Goal: Complete application form: Complete application form

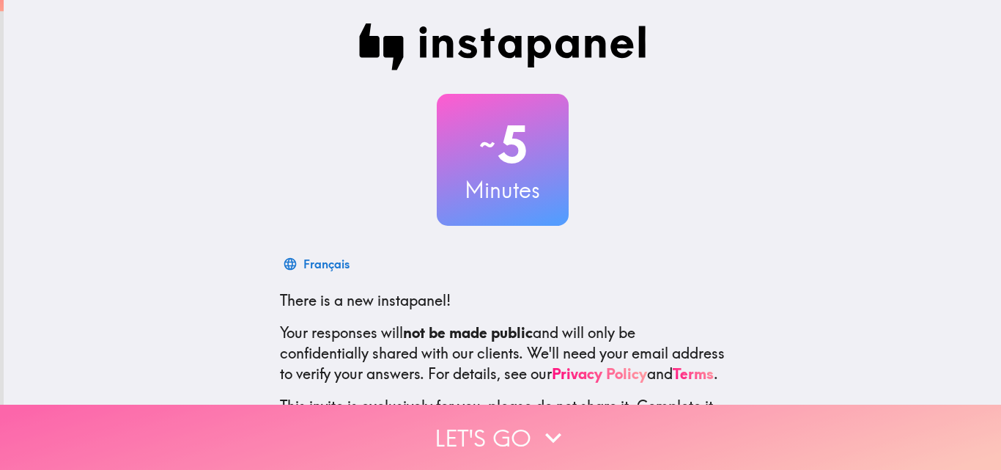
click at [507, 435] on button "Let's go" at bounding box center [500, 437] width 1001 height 65
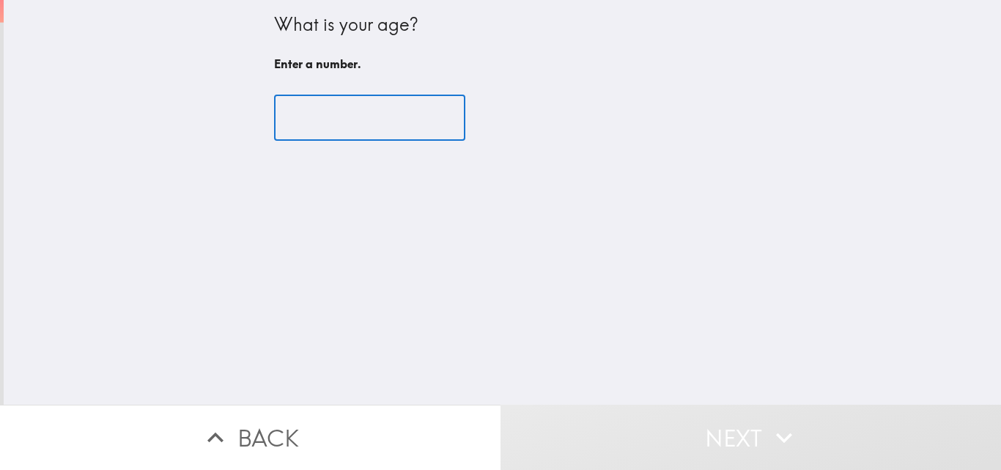
click at [391, 119] on input "number" at bounding box center [369, 117] width 191 height 45
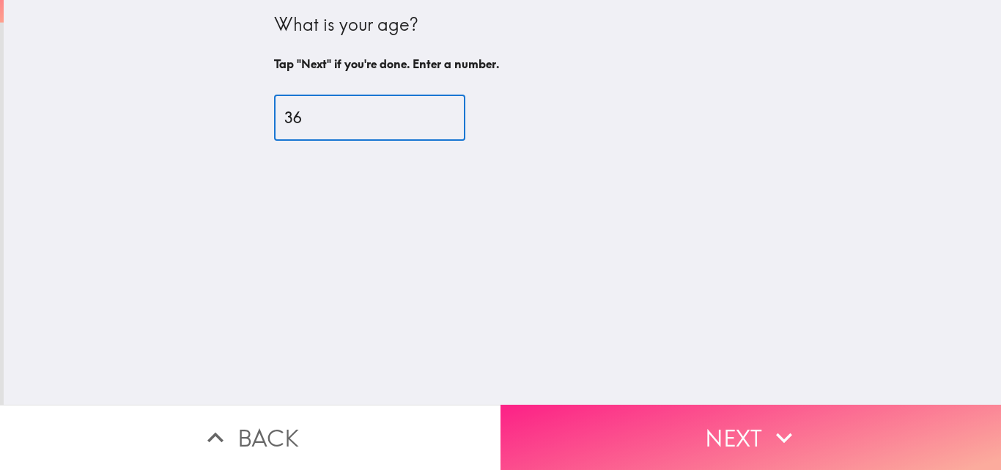
type input "36"
click at [708, 429] on button "Next" at bounding box center [751, 437] width 501 height 65
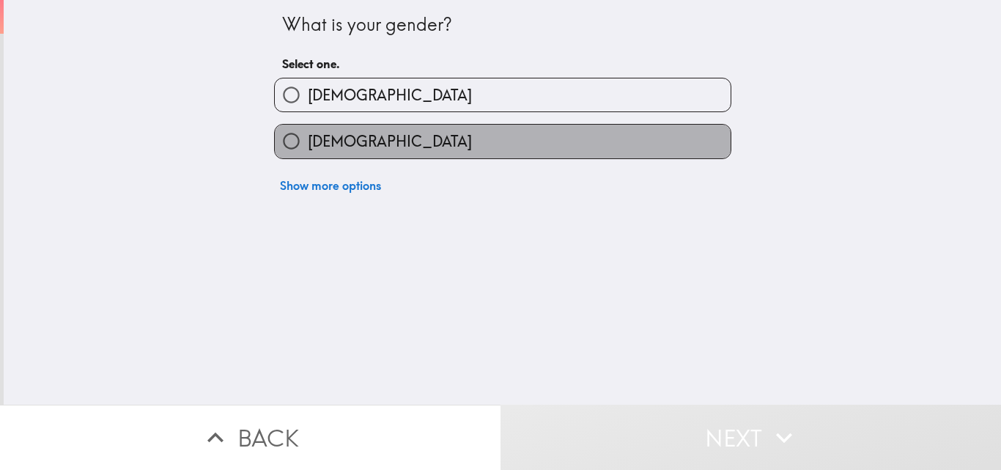
click at [595, 139] on label "[DEMOGRAPHIC_DATA]" at bounding box center [503, 141] width 456 height 33
click at [308, 139] on input "[DEMOGRAPHIC_DATA]" at bounding box center [291, 141] width 33 height 33
radio input "true"
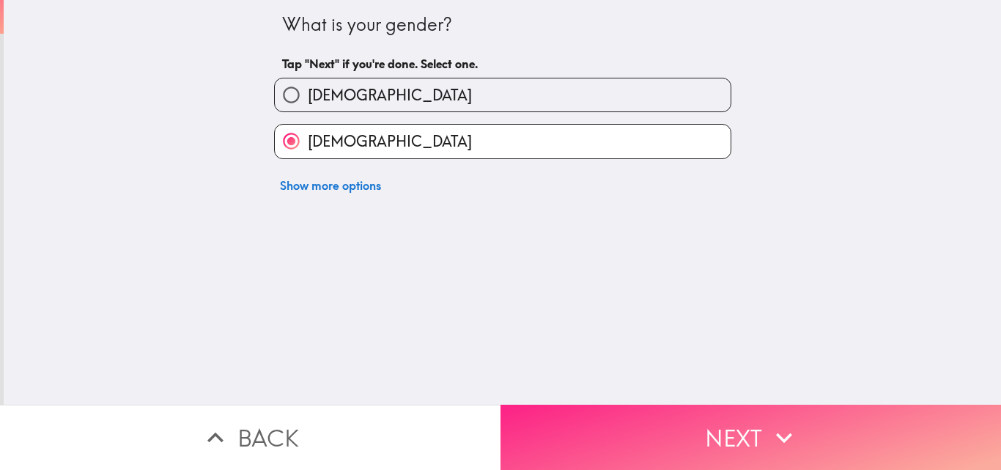
click at [738, 431] on button "Next" at bounding box center [751, 437] width 501 height 65
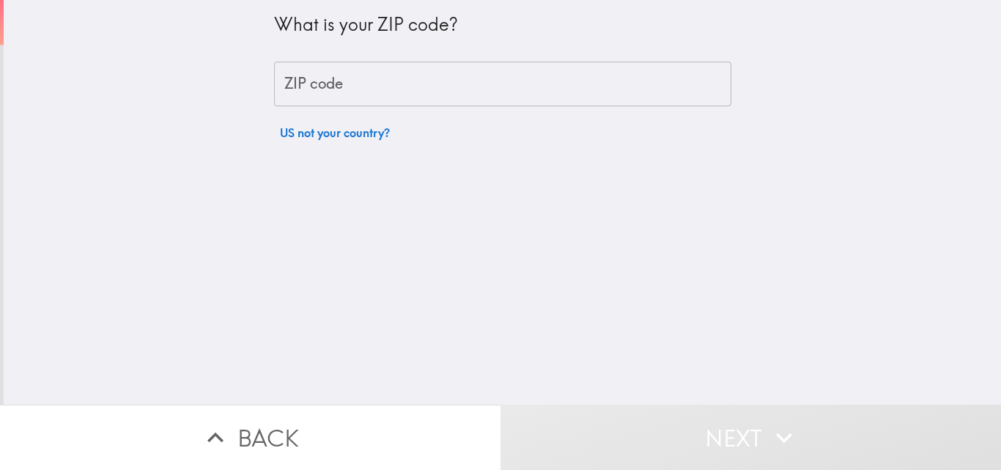
click at [535, 84] on input "ZIP code" at bounding box center [502, 84] width 457 height 45
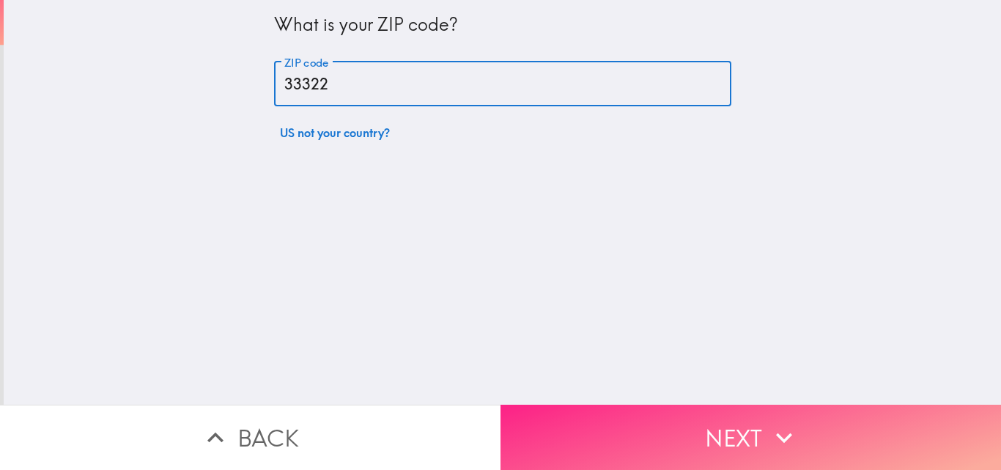
type input "33322"
click at [801, 434] on button "Next" at bounding box center [751, 437] width 501 height 65
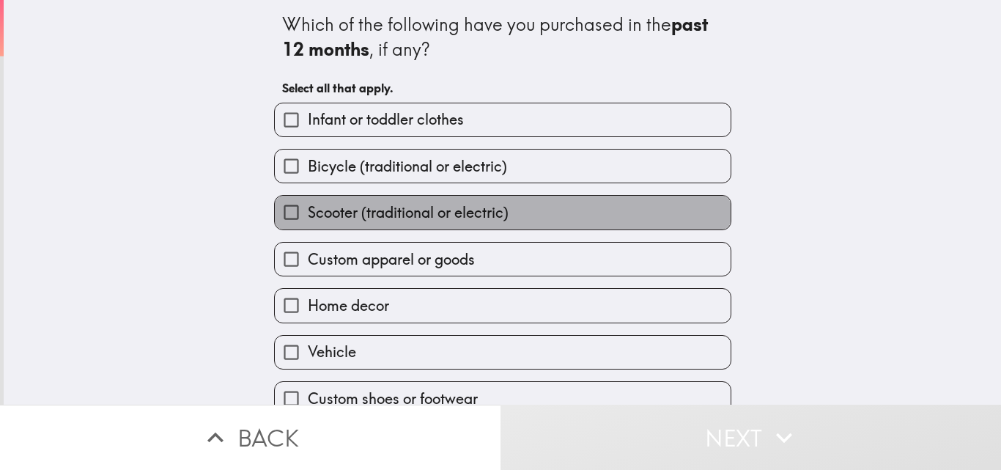
click at [633, 203] on label "Scooter (traditional or electric)" at bounding box center [503, 212] width 456 height 33
click at [308, 203] on input "Scooter (traditional or electric)" at bounding box center [291, 212] width 33 height 33
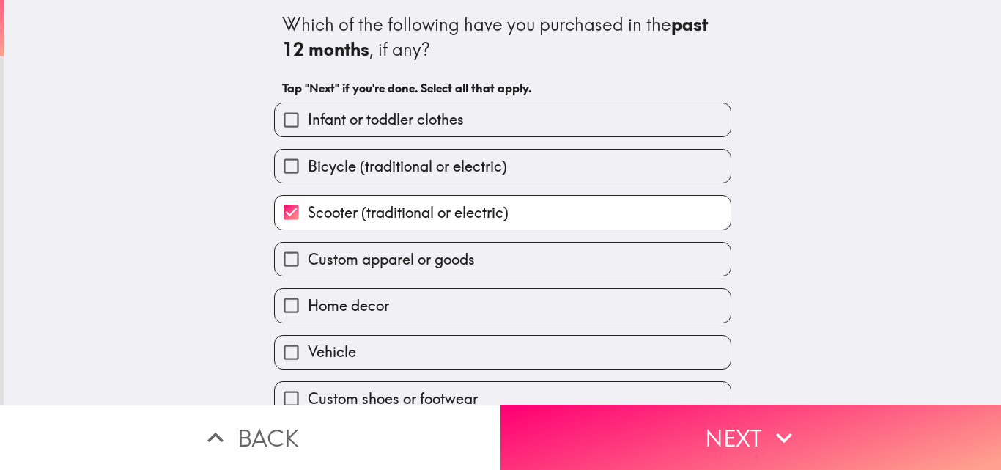
click at [594, 221] on label "Scooter (traditional or electric)" at bounding box center [503, 212] width 456 height 33
click at [308, 221] on input "Scooter (traditional or electric)" at bounding box center [291, 212] width 33 height 33
checkbox input "false"
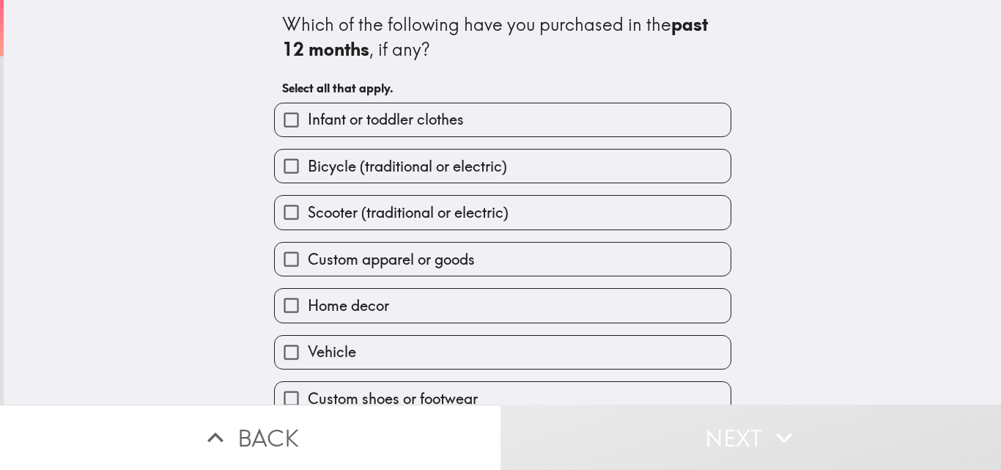
click at [622, 305] on label "Home decor" at bounding box center [503, 305] width 456 height 33
click at [308, 305] on input "Home decor" at bounding box center [291, 305] width 33 height 33
checkbox input "true"
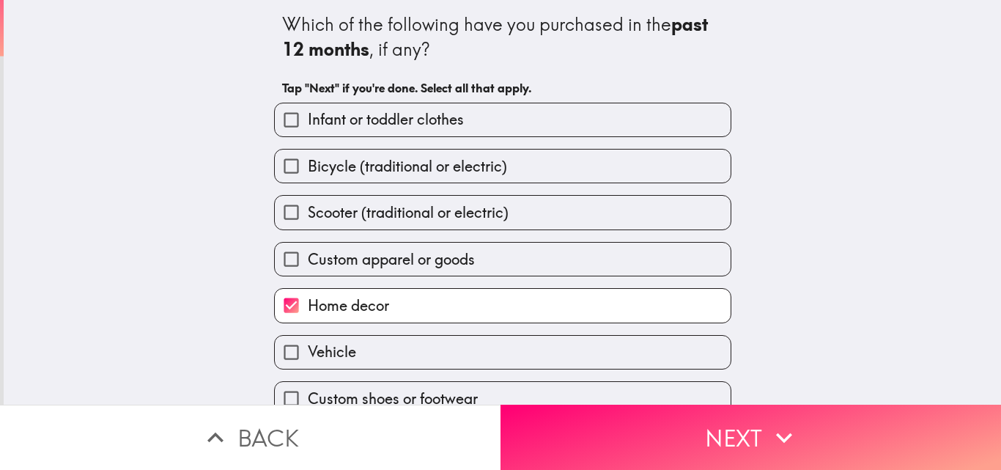
click at [612, 271] on label "Custom apparel or goods" at bounding box center [503, 259] width 456 height 33
click at [308, 271] on input "Custom apparel or goods" at bounding box center [291, 259] width 33 height 33
checkbox input "true"
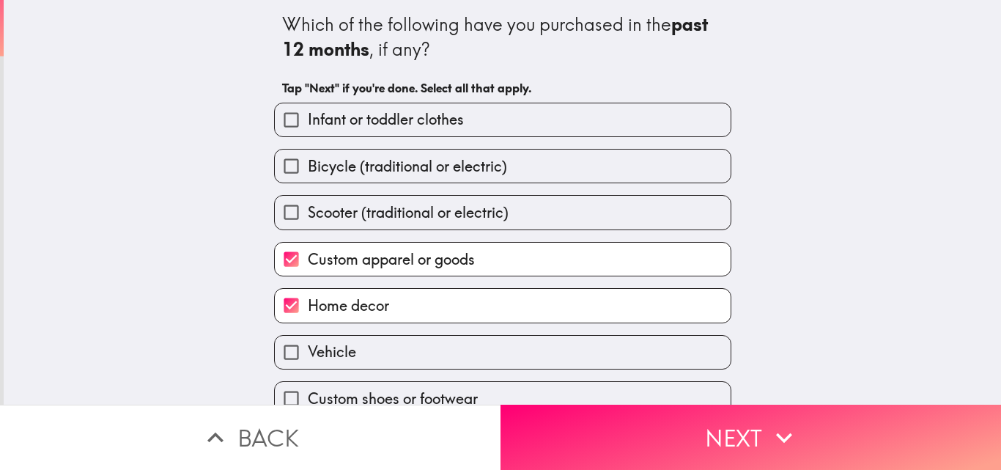
click at [594, 125] on label "Infant or toddler clothes" at bounding box center [503, 119] width 456 height 33
click at [308, 125] on input "Infant or toddler clothes" at bounding box center [291, 119] width 33 height 33
checkbox input "true"
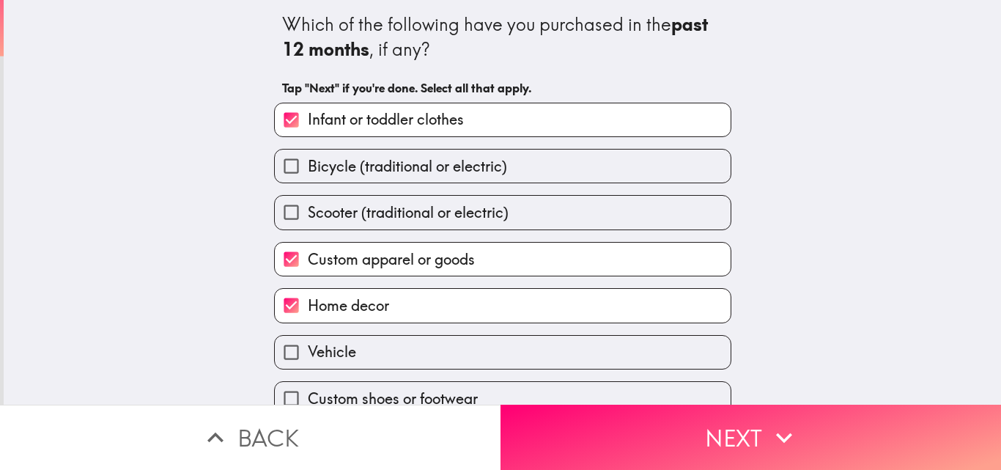
scroll to position [69, 0]
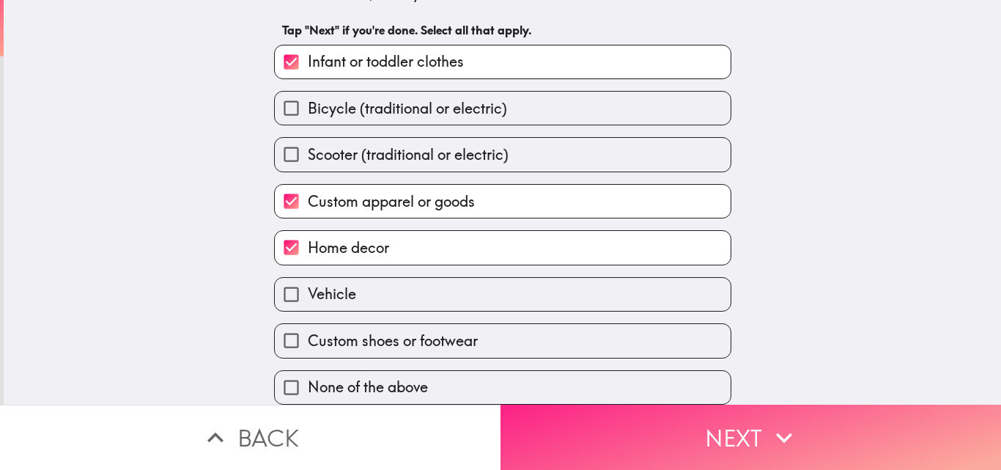
click at [781, 421] on icon "button" at bounding box center [784, 437] width 32 height 32
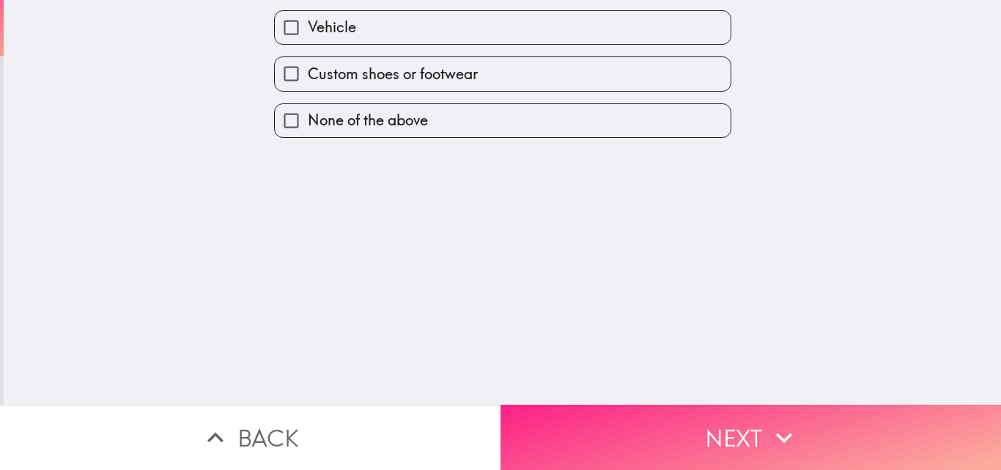
scroll to position [0, 0]
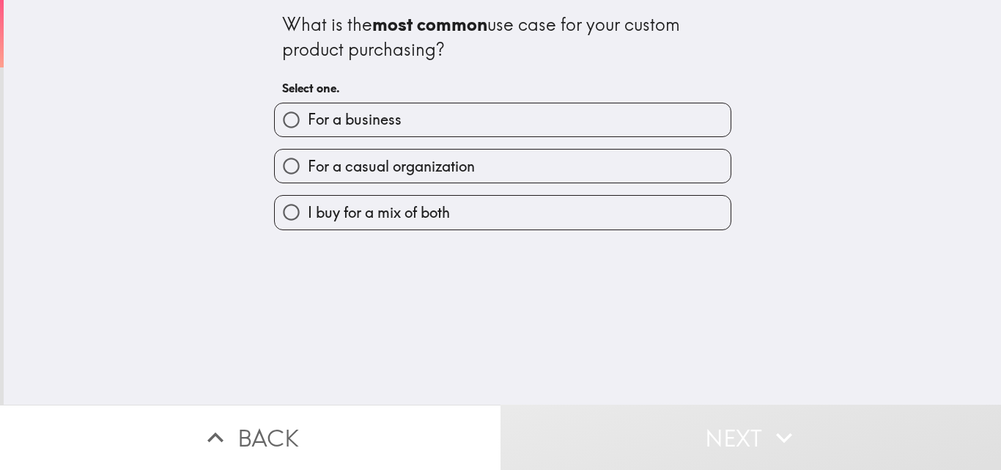
click at [556, 168] on label "For a casual organization" at bounding box center [503, 166] width 456 height 33
click at [308, 168] on input "For a casual organization" at bounding box center [291, 166] width 33 height 33
radio input "true"
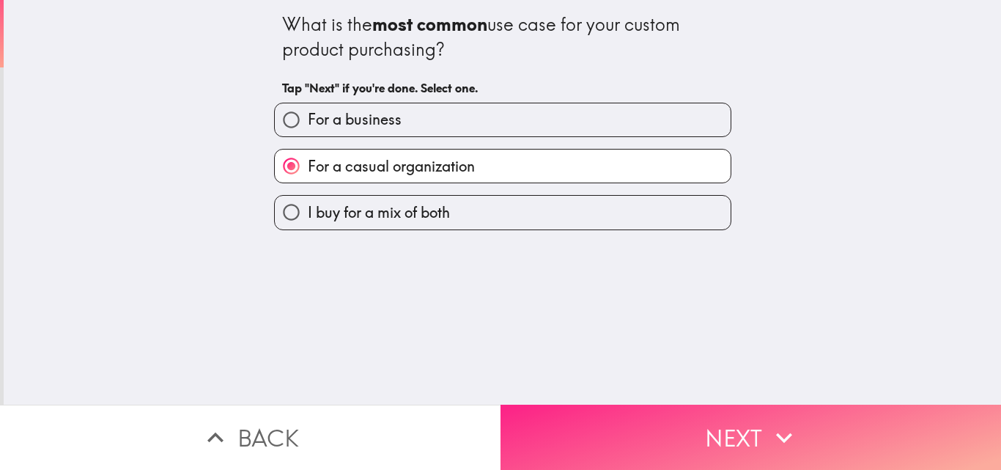
click at [687, 443] on button "Next" at bounding box center [751, 437] width 501 height 65
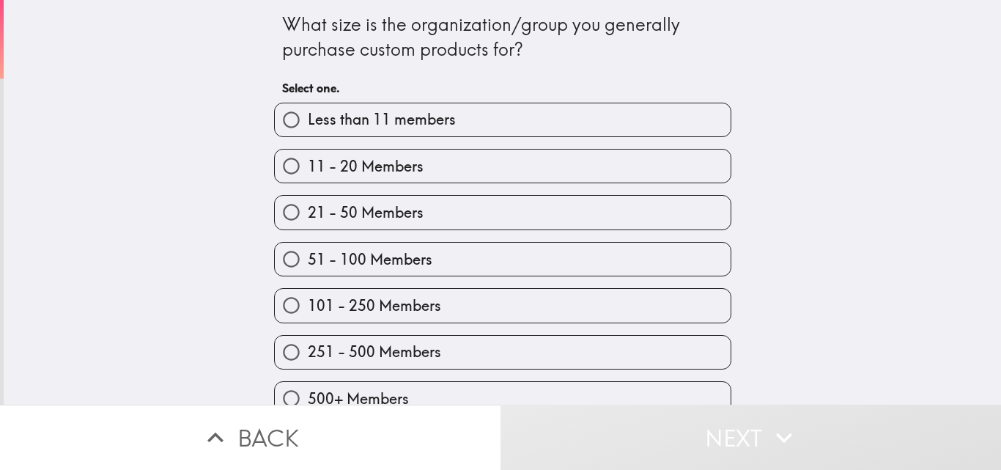
click at [584, 189] on div "21 - 50 Members" at bounding box center [496, 206] width 469 height 46
click at [581, 207] on label "21 - 50 Members" at bounding box center [503, 212] width 456 height 33
click at [308, 207] on input "21 - 50 Members" at bounding box center [291, 212] width 33 height 33
radio input "true"
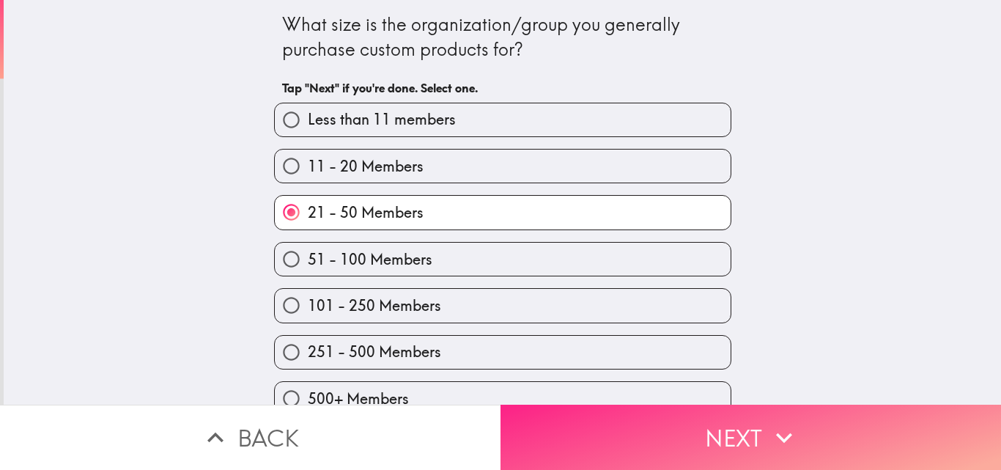
click at [719, 418] on button "Next" at bounding box center [751, 437] width 501 height 65
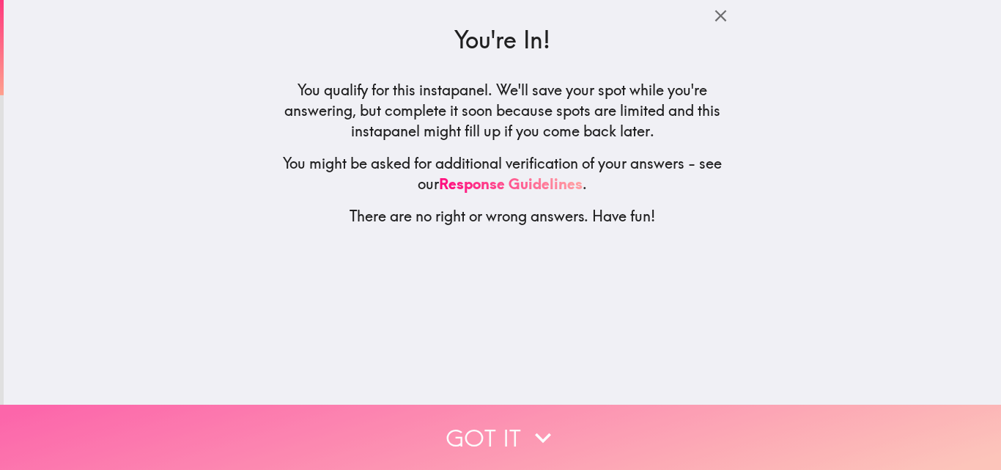
click at [582, 423] on button "Got it" at bounding box center [500, 437] width 1001 height 65
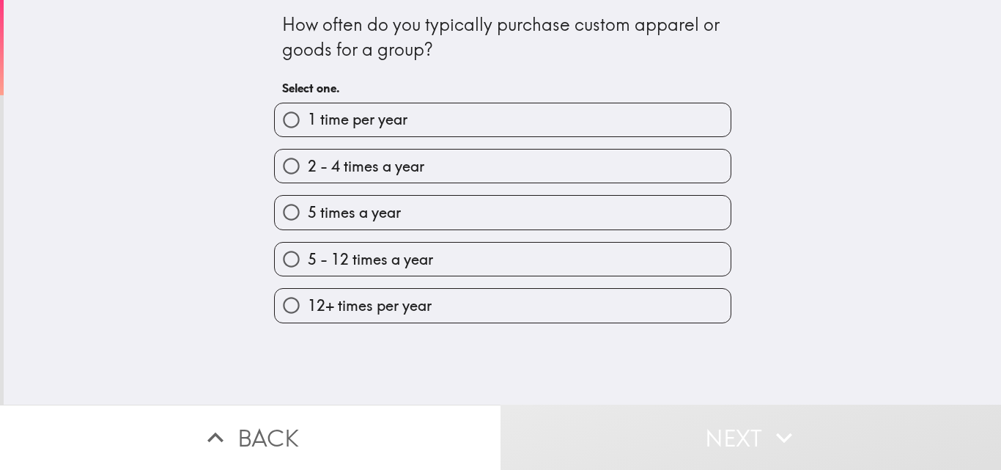
click at [564, 180] on label "2 - 4 times a year" at bounding box center [503, 166] width 456 height 33
click at [308, 180] on input "2 - 4 times a year" at bounding box center [291, 166] width 33 height 33
radio input "true"
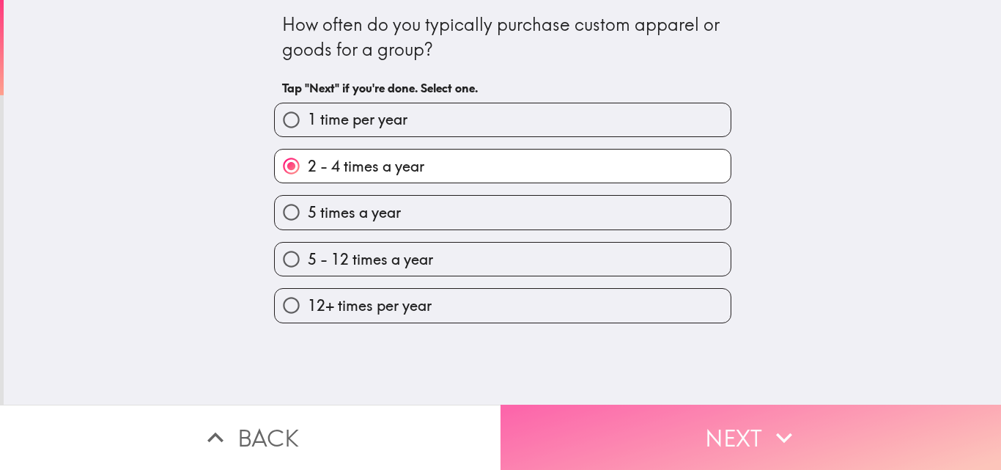
click at [688, 413] on button "Next" at bounding box center [751, 437] width 501 height 65
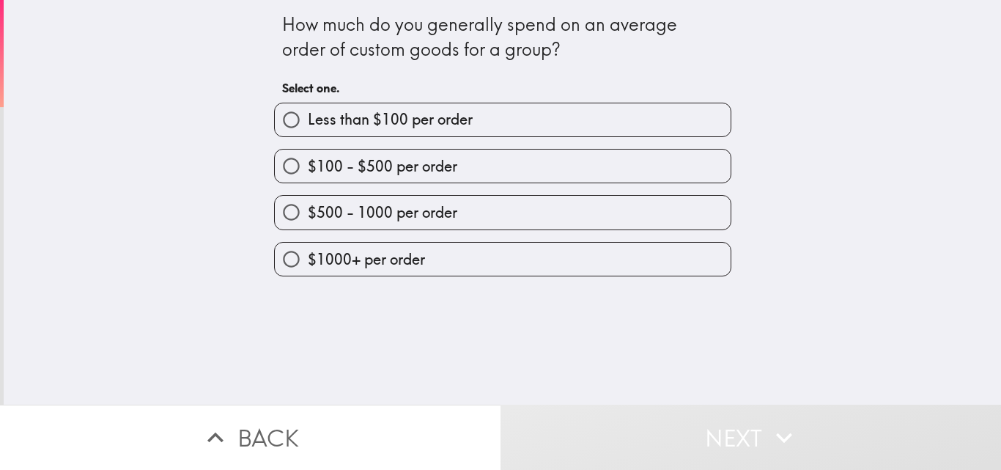
click at [465, 119] on label "Less than $100 per order" at bounding box center [503, 119] width 456 height 33
click at [308, 119] on input "Less than $100 per order" at bounding box center [291, 119] width 33 height 33
radio input "true"
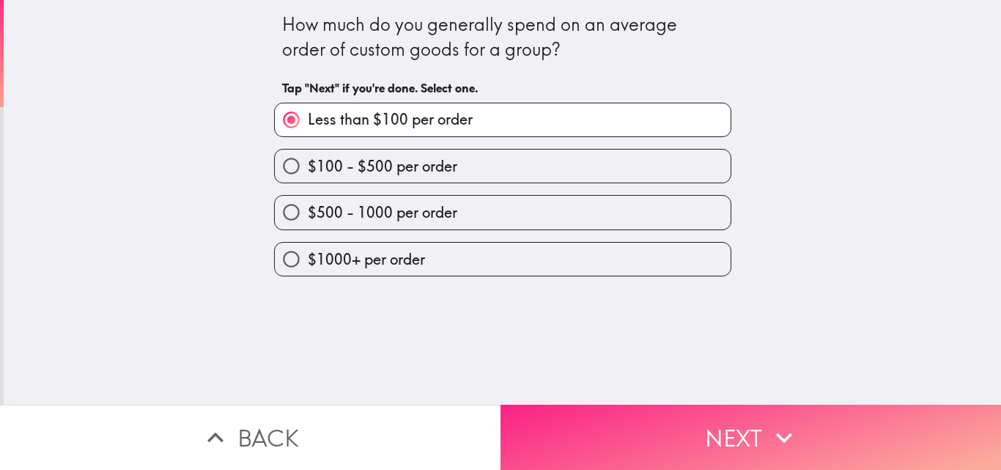
click at [768, 433] on icon "button" at bounding box center [784, 437] width 32 height 32
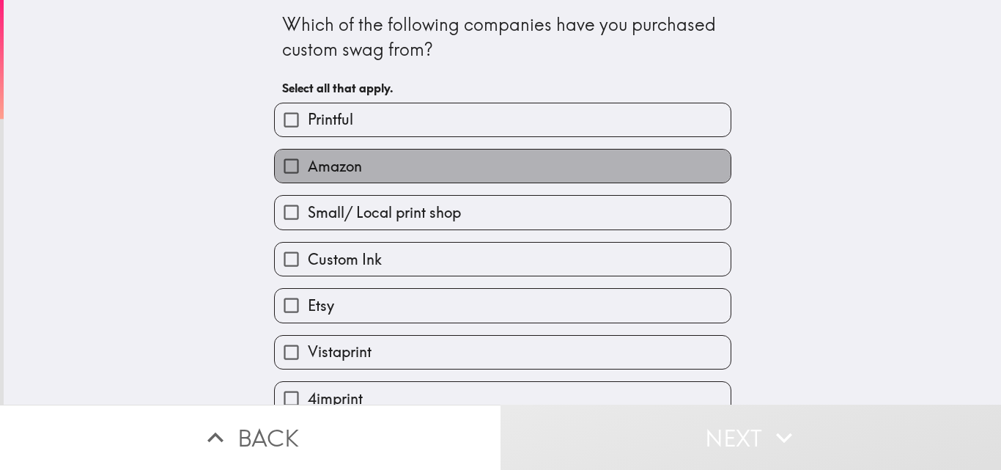
click at [591, 159] on label "Amazon" at bounding box center [503, 166] width 456 height 33
click at [308, 159] on input "Amazon" at bounding box center [291, 166] width 33 height 33
checkbox input "true"
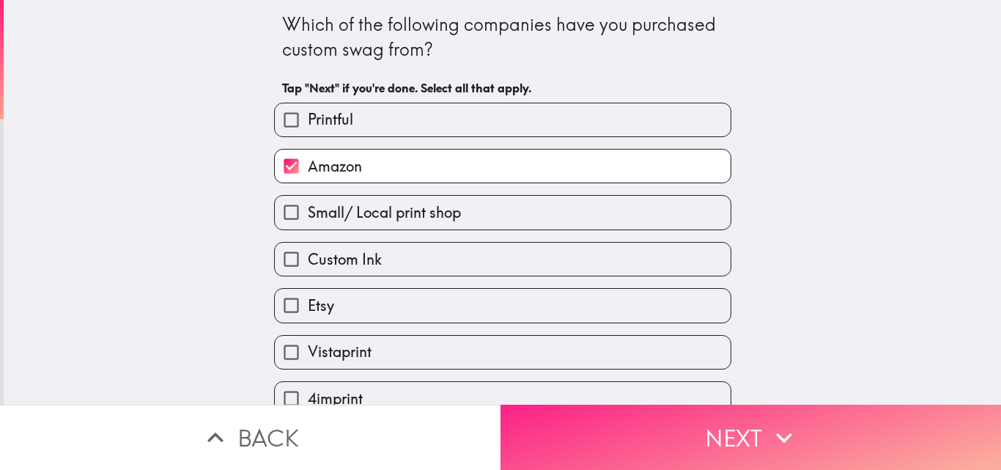
click at [737, 421] on button "Next" at bounding box center [751, 437] width 501 height 65
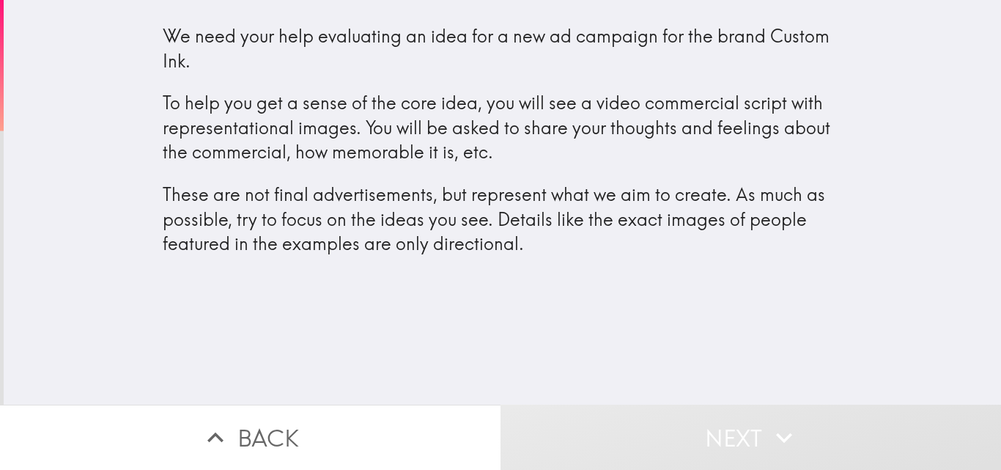
click at [907, 321] on div "We need your help evaluating an idea for a new ad campaign for the brand Custom…" at bounding box center [503, 202] width 998 height 405
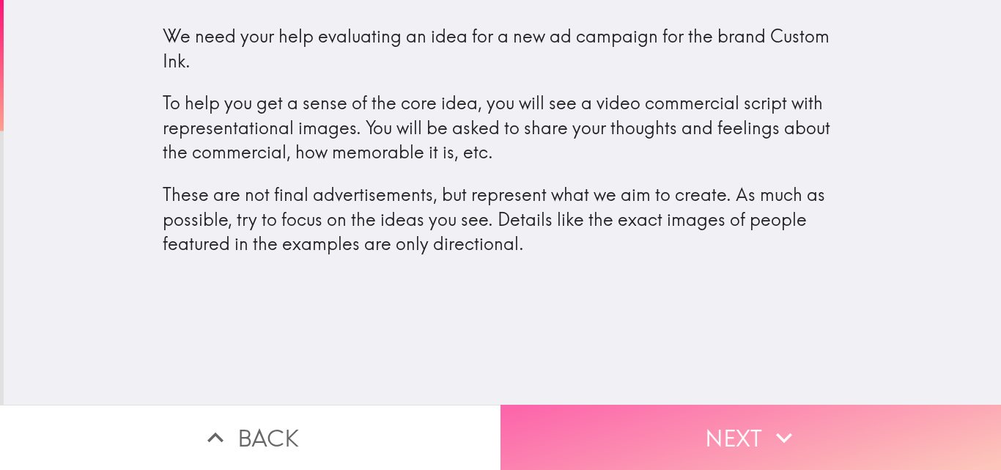
click at [764, 446] on button "Next" at bounding box center [751, 437] width 501 height 65
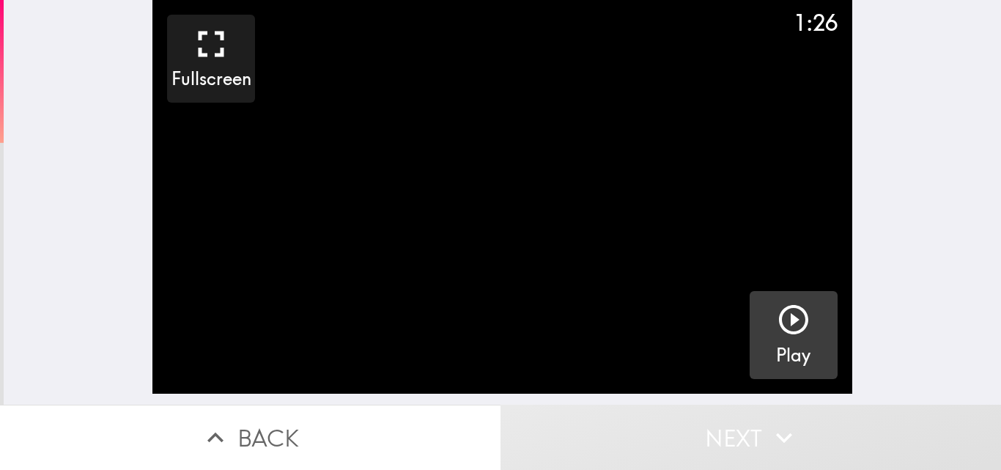
click at [788, 323] on icon "button" at bounding box center [793, 319] width 35 height 35
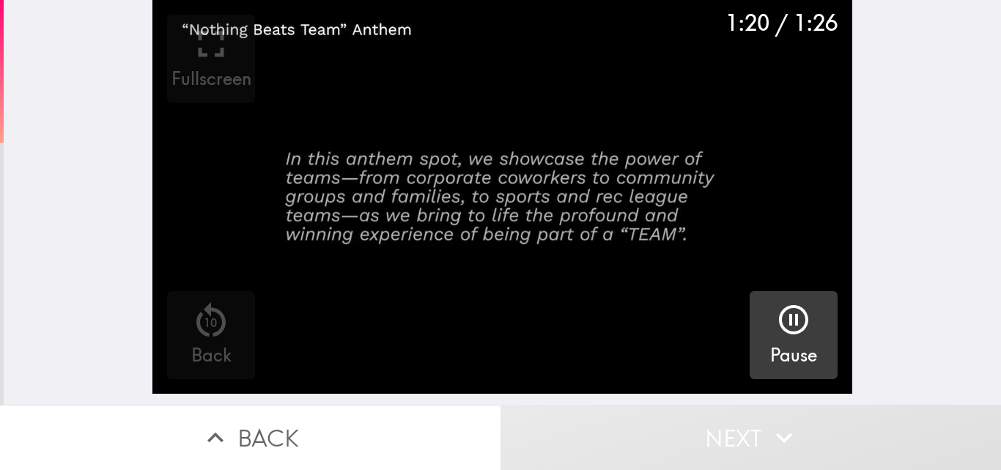
click at [932, 405] on button "Next" at bounding box center [751, 437] width 501 height 65
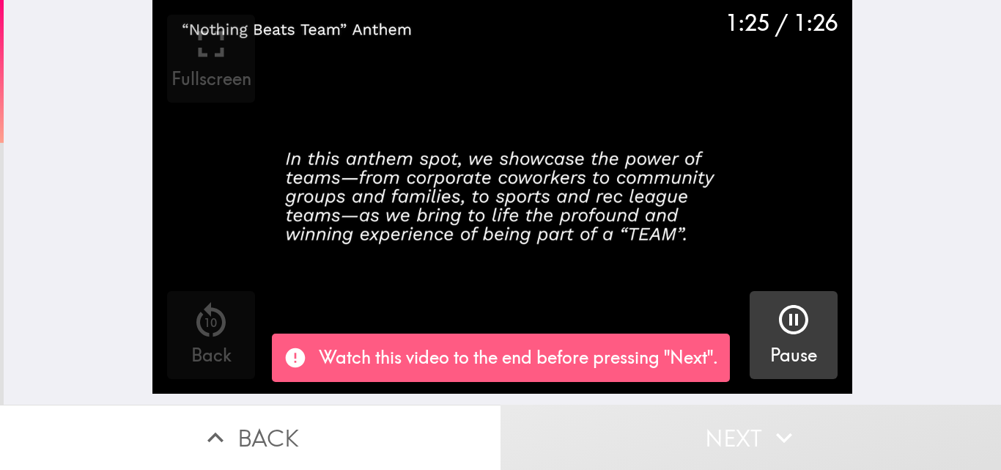
click at [677, 254] on video "button" at bounding box center [502, 197] width 700 height 394
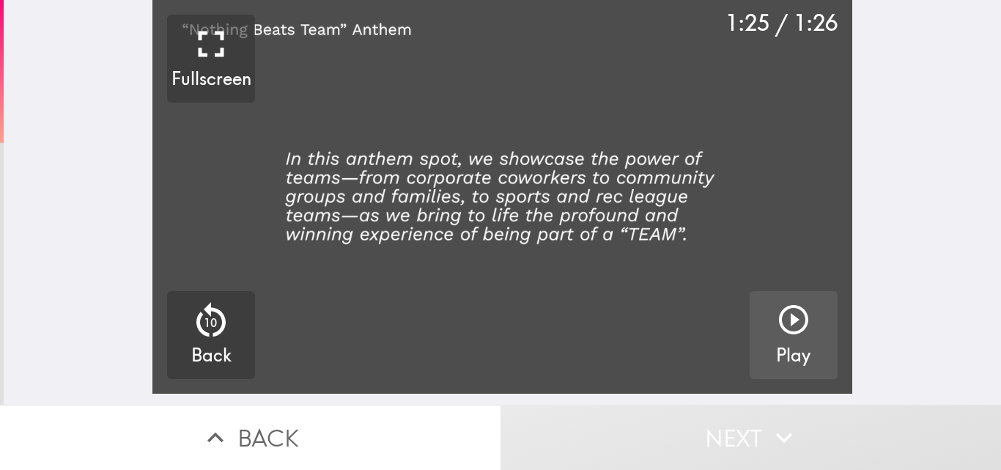
click at [690, 333] on video "button" at bounding box center [502, 197] width 700 height 394
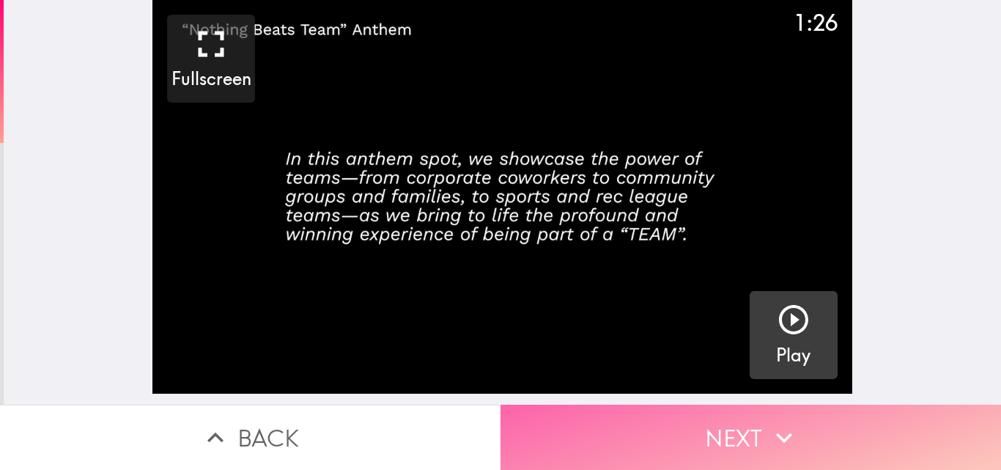
click at [748, 420] on button "Next" at bounding box center [751, 437] width 501 height 65
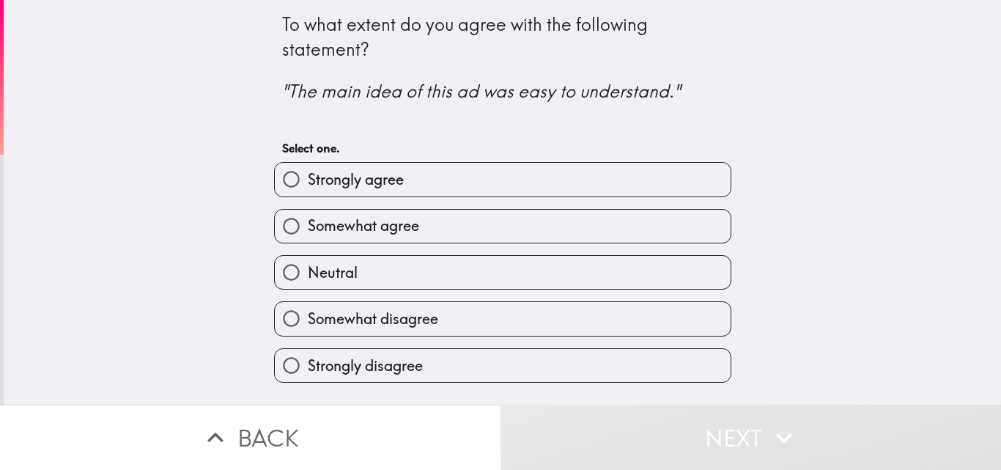
click at [450, 220] on label "Somewhat agree" at bounding box center [503, 226] width 456 height 33
click at [308, 220] on input "Somewhat agree" at bounding box center [291, 226] width 33 height 33
radio input "true"
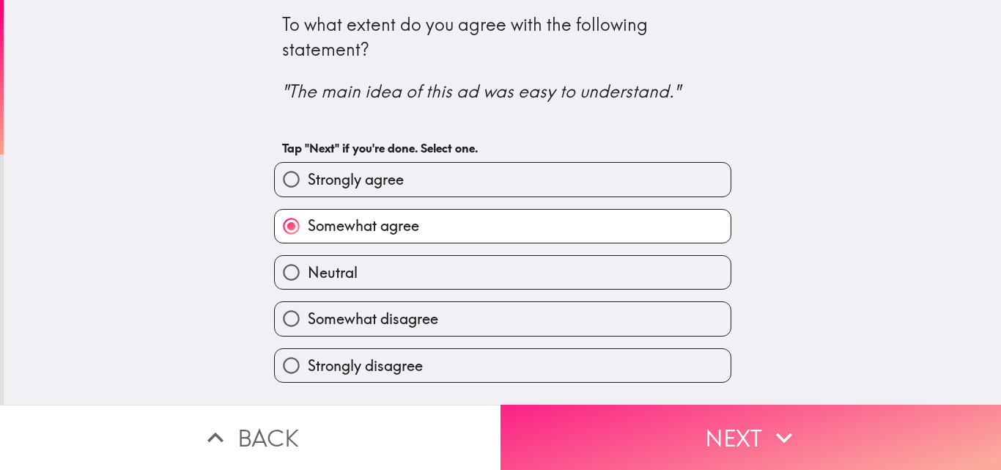
click at [647, 435] on button "Next" at bounding box center [751, 437] width 501 height 65
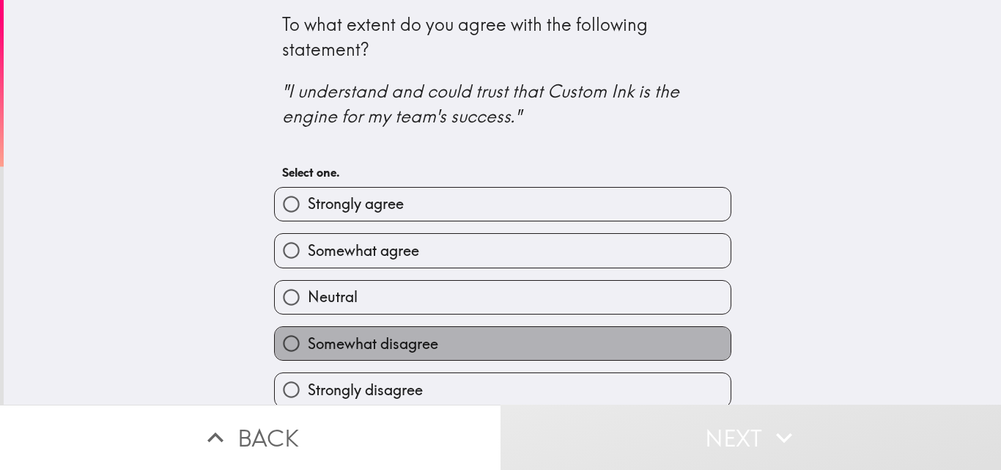
click at [610, 343] on label "Somewhat disagree" at bounding box center [503, 343] width 456 height 33
click at [308, 343] on input "Somewhat disagree" at bounding box center [291, 343] width 33 height 33
radio input "true"
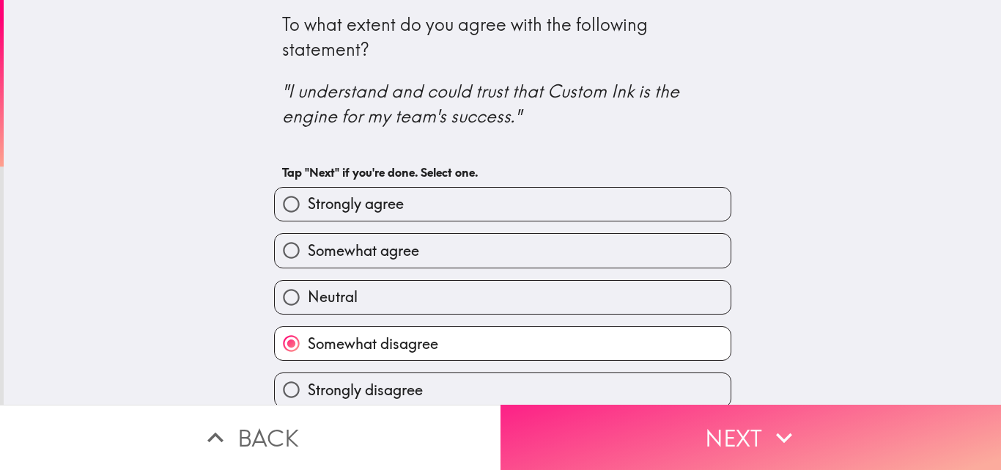
click at [706, 436] on button "Next" at bounding box center [751, 437] width 501 height 65
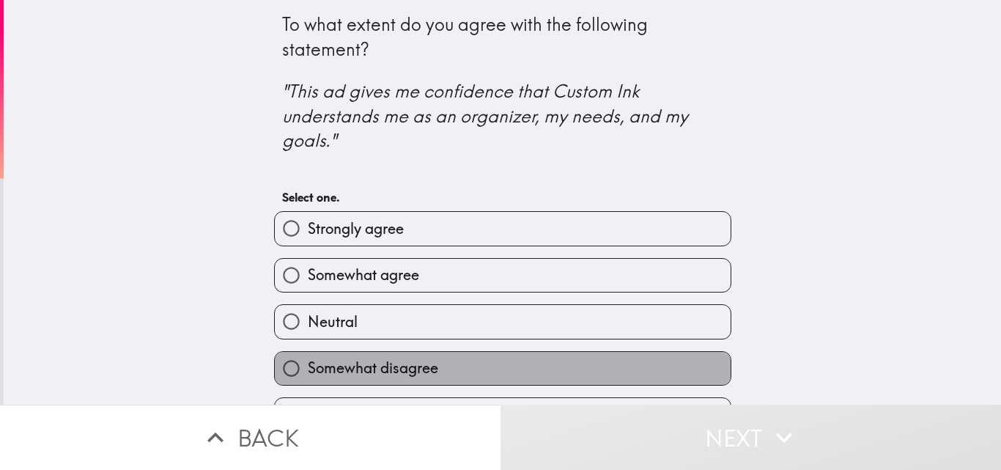
click at [548, 373] on label "Somewhat disagree" at bounding box center [503, 368] width 456 height 33
click at [308, 373] on input "Somewhat disagree" at bounding box center [291, 368] width 33 height 33
radio input "true"
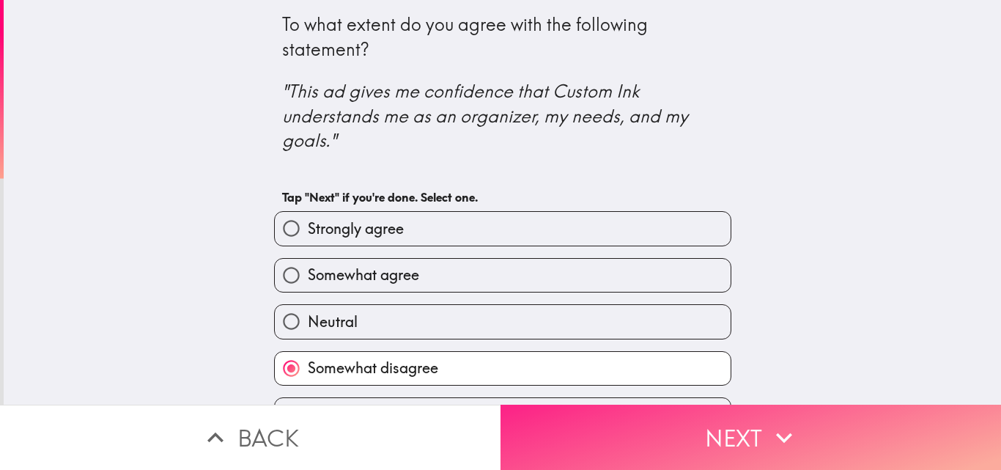
click at [647, 421] on button "Next" at bounding box center [751, 437] width 501 height 65
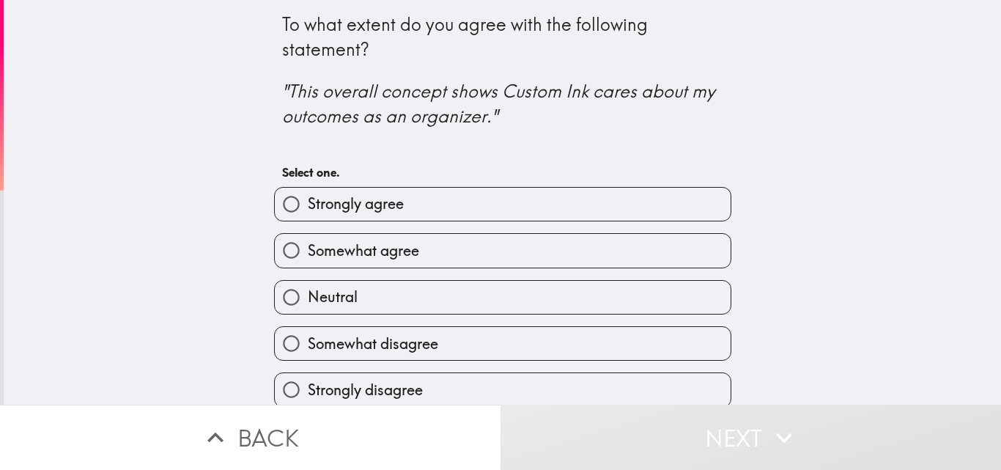
click at [563, 350] on label "Somewhat disagree" at bounding box center [503, 343] width 456 height 33
click at [308, 350] on input "Somewhat disagree" at bounding box center [291, 343] width 33 height 33
radio input "true"
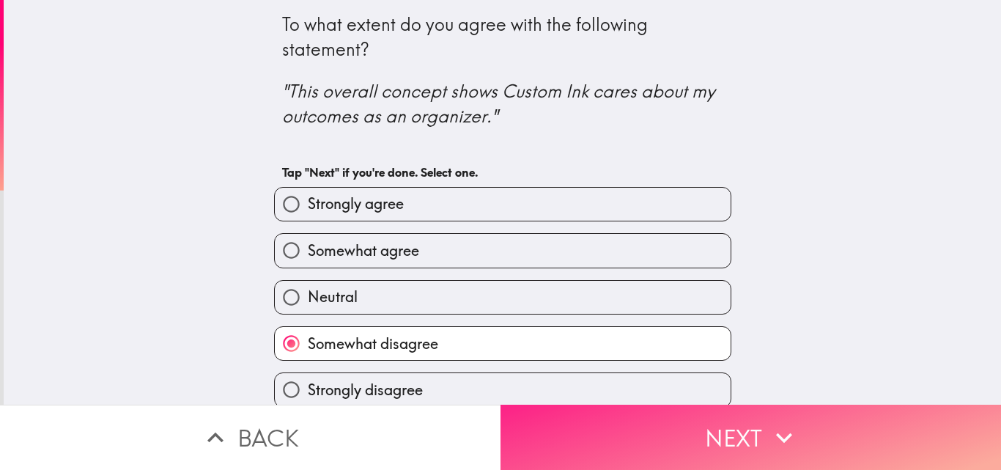
click at [624, 429] on button "Next" at bounding box center [751, 437] width 501 height 65
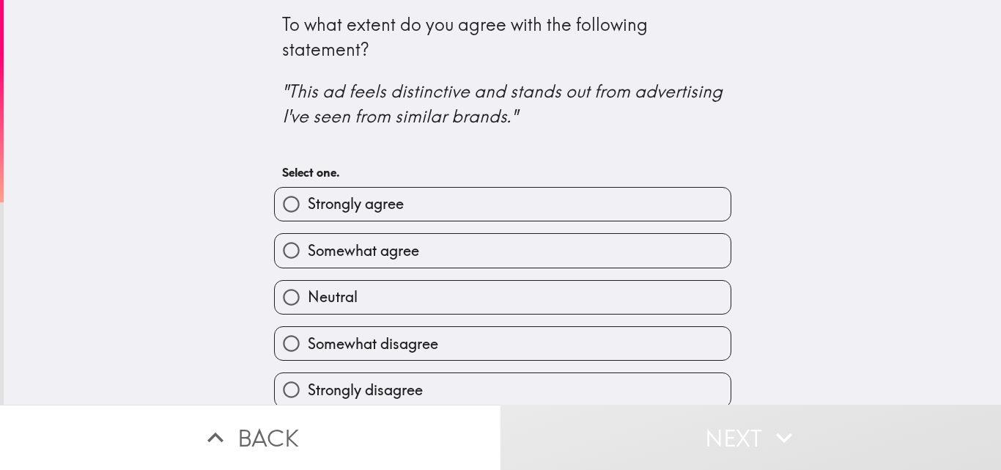
click at [557, 341] on label "Somewhat disagree" at bounding box center [503, 343] width 456 height 33
click at [308, 341] on input "Somewhat disagree" at bounding box center [291, 343] width 33 height 33
radio input "true"
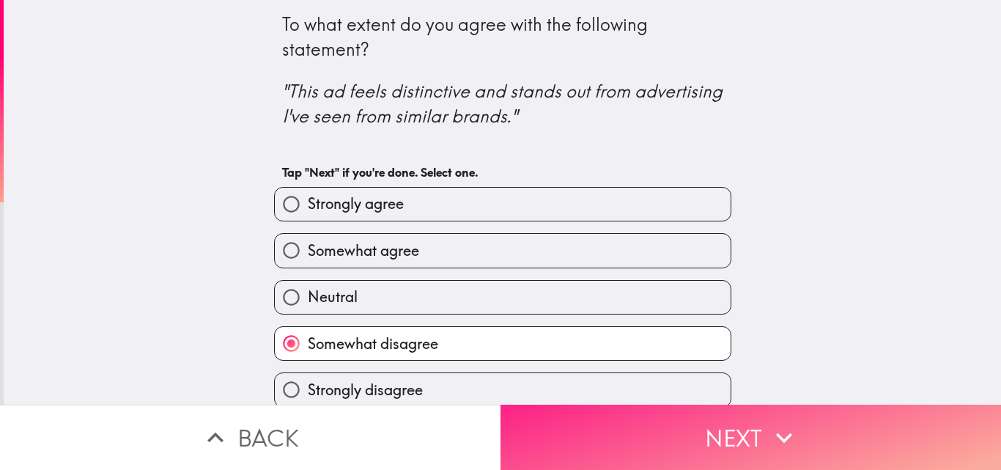
click at [677, 429] on button "Next" at bounding box center [751, 437] width 501 height 65
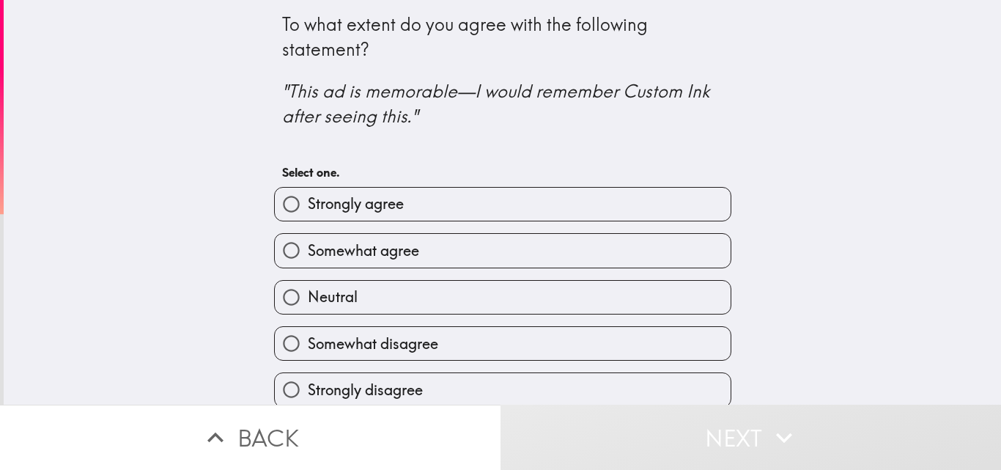
click at [622, 347] on label "Somewhat disagree" at bounding box center [503, 343] width 456 height 33
click at [308, 347] on input "Somewhat disagree" at bounding box center [291, 343] width 33 height 33
radio input "true"
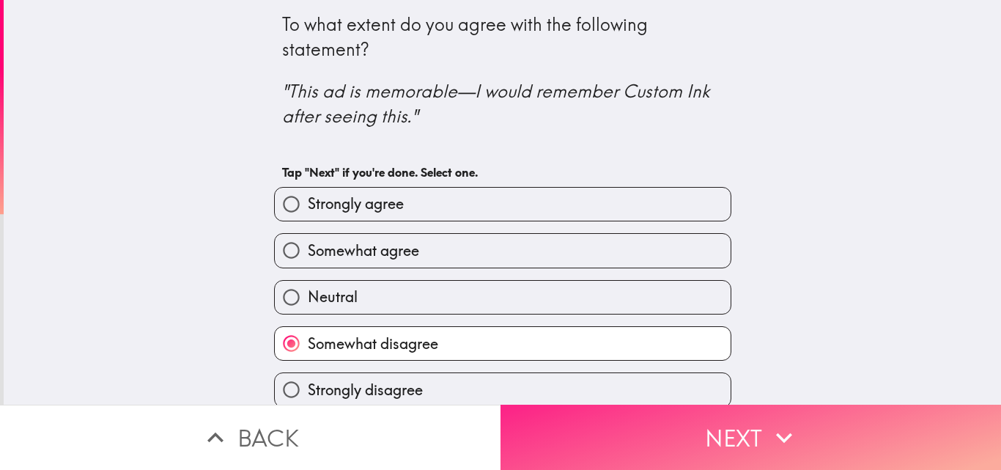
click at [685, 417] on button "Next" at bounding box center [751, 437] width 501 height 65
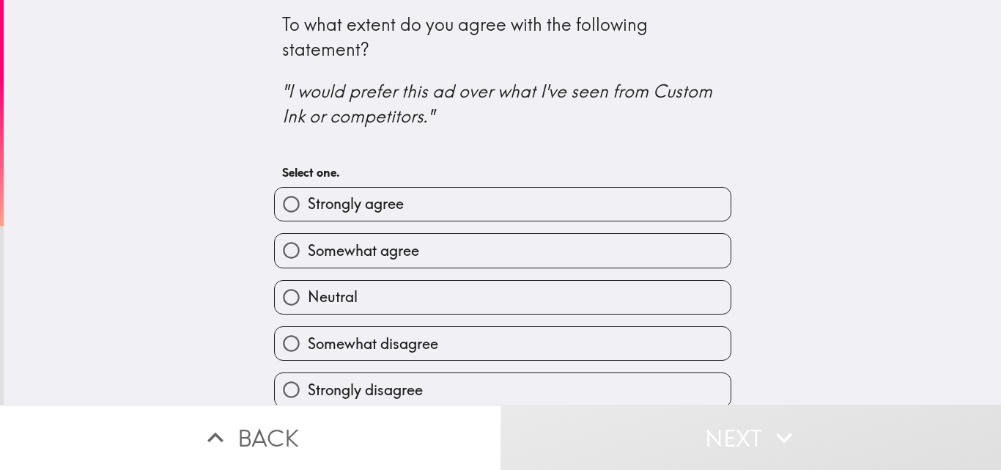
click at [535, 343] on label "Somewhat disagree" at bounding box center [503, 343] width 456 height 33
click at [308, 343] on input "Somewhat disagree" at bounding box center [291, 343] width 33 height 33
radio input "true"
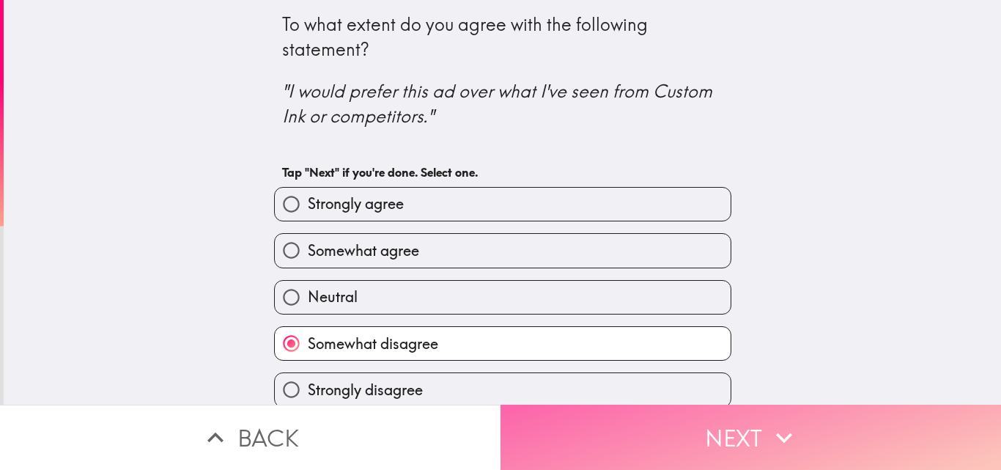
click at [700, 405] on button "Next" at bounding box center [751, 437] width 501 height 65
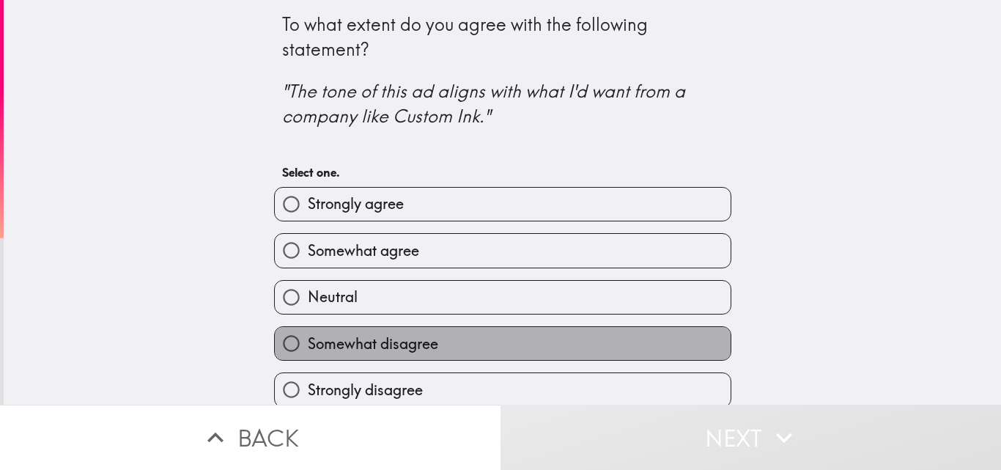
click at [582, 339] on label "Somewhat disagree" at bounding box center [503, 343] width 456 height 33
click at [308, 339] on input "Somewhat disagree" at bounding box center [291, 343] width 33 height 33
radio input "true"
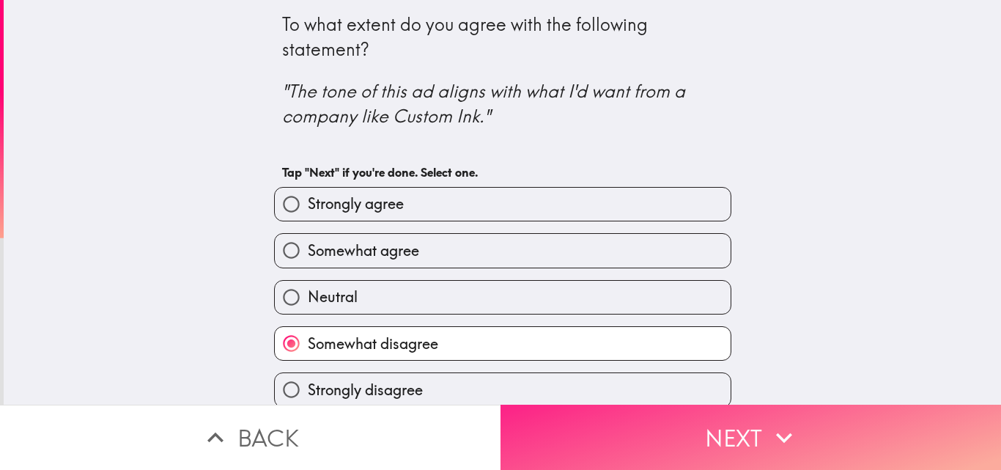
click at [660, 417] on button "Next" at bounding box center [751, 437] width 501 height 65
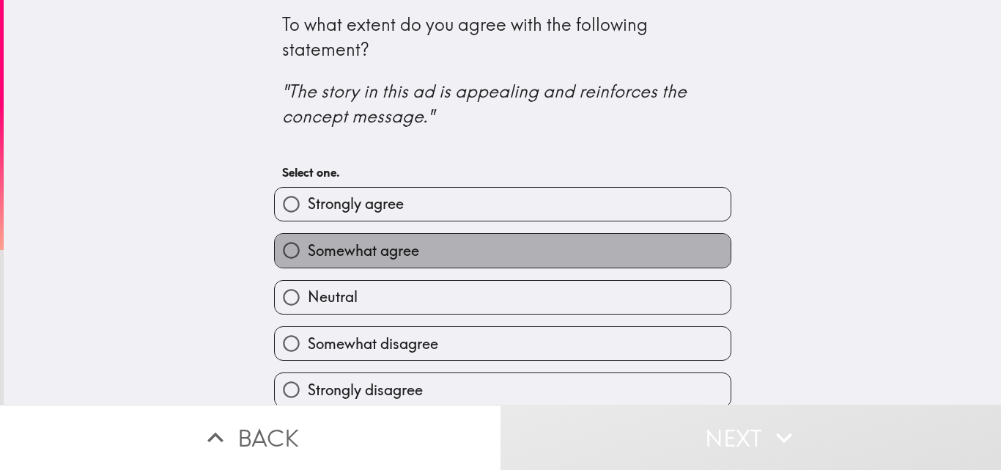
click at [524, 255] on label "Somewhat agree" at bounding box center [503, 250] width 456 height 33
click at [308, 255] on input "Somewhat agree" at bounding box center [291, 250] width 33 height 33
radio input "true"
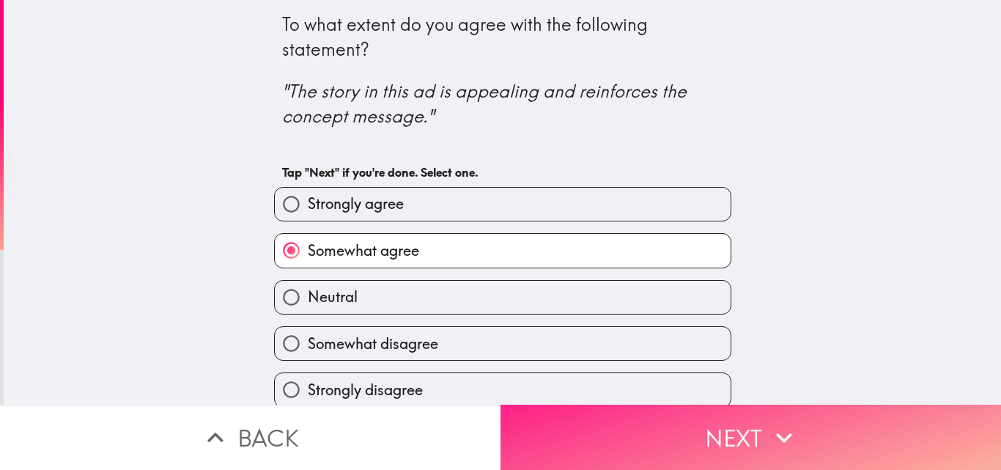
click at [689, 413] on button "Next" at bounding box center [751, 437] width 501 height 65
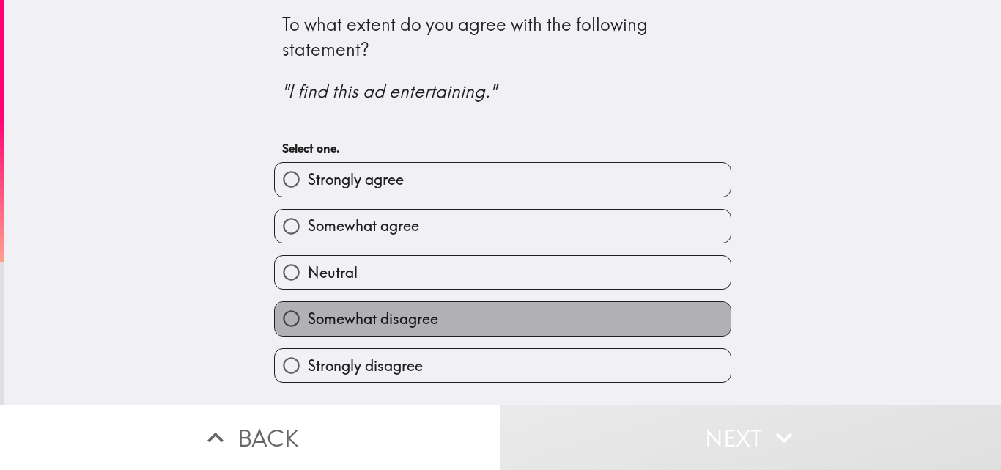
click at [532, 314] on label "Somewhat disagree" at bounding box center [503, 318] width 456 height 33
click at [308, 314] on input "Somewhat disagree" at bounding box center [291, 318] width 33 height 33
radio input "true"
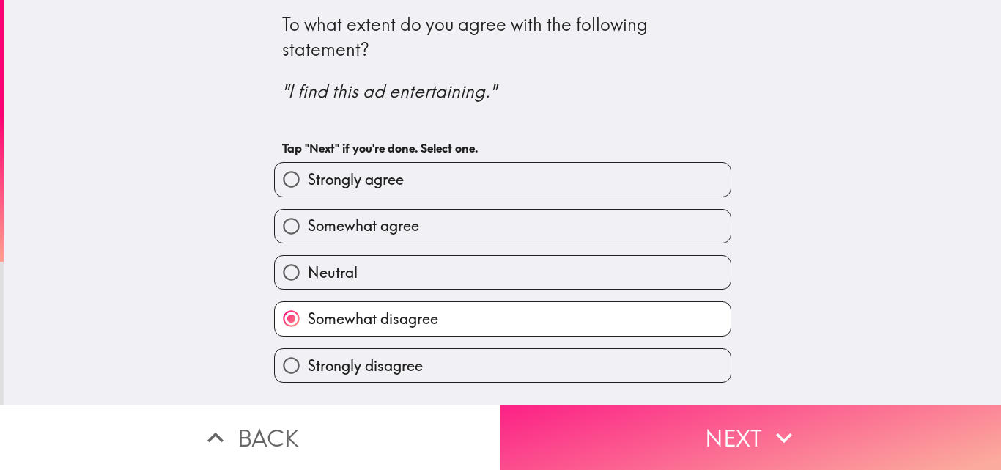
click at [688, 416] on button "Next" at bounding box center [751, 437] width 501 height 65
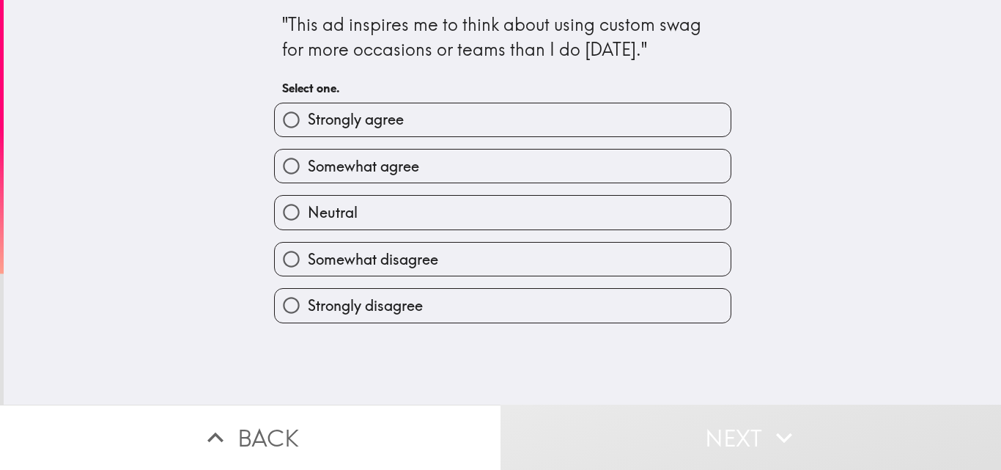
click at [553, 256] on label "Somewhat disagree" at bounding box center [503, 259] width 456 height 33
click at [308, 256] on input "Somewhat disagree" at bounding box center [291, 259] width 33 height 33
radio input "true"
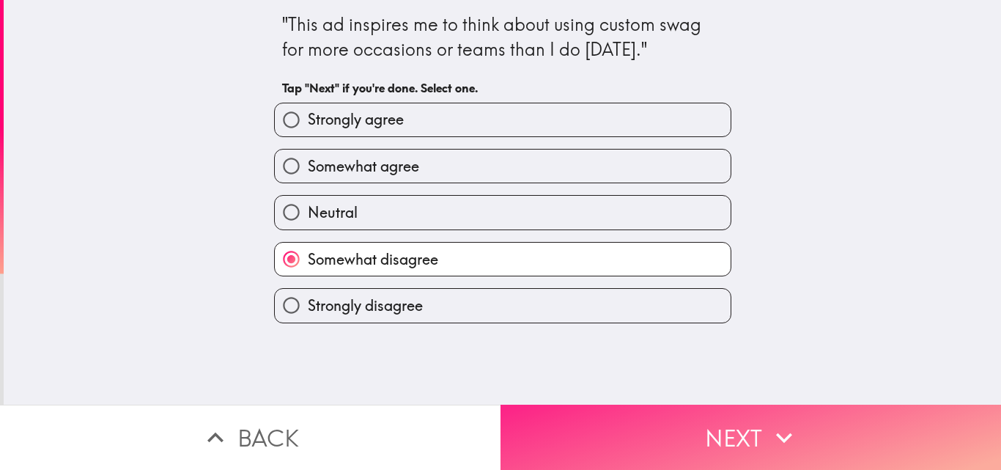
click at [720, 414] on button "Next" at bounding box center [751, 437] width 501 height 65
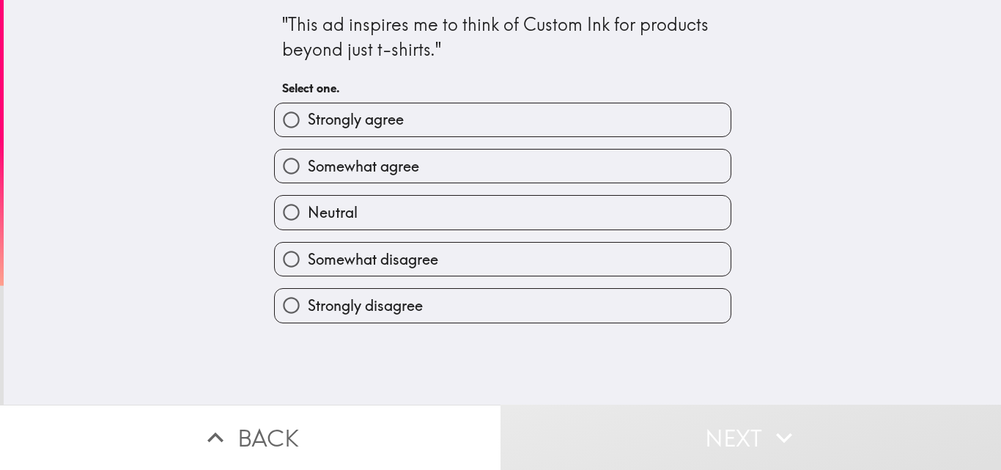
click at [470, 257] on label "Somewhat disagree" at bounding box center [503, 259] width 456 height 33
click at [308, 257] on input "Somewhat disagree" at bounding box center [291, 259] width 33 height 33
radio input "true"
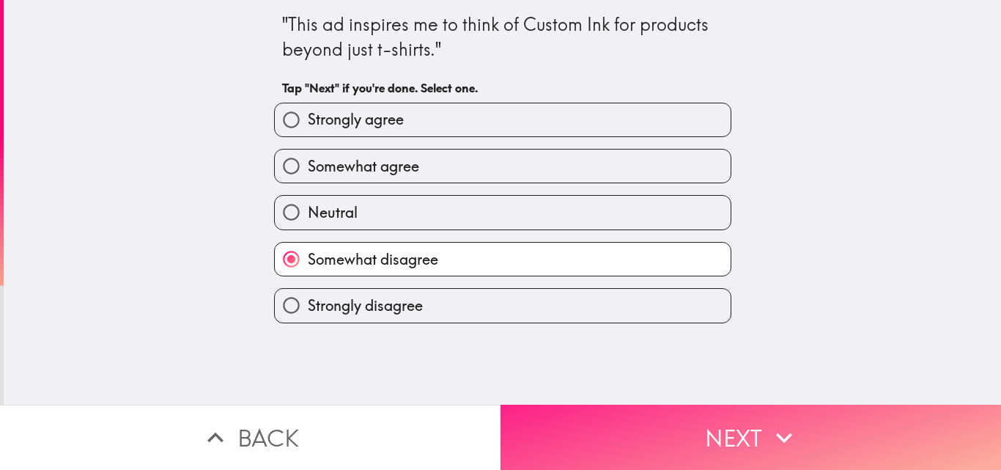
click at [712, 415] on button "Next" at bounding box center [751, 437] width 501 height 65
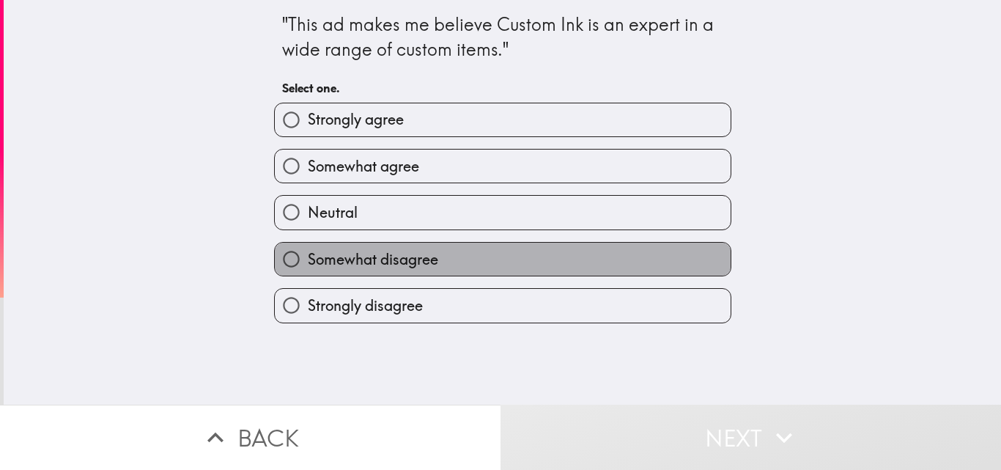
click at [546, 255] on label "Somewhat disagree" at bounding box center [503, 259] width 456 height 33
click at [308, 255] on input "Somewhat disagree" at bounding box center [291, 259] width 33 height 33
radio input "true"
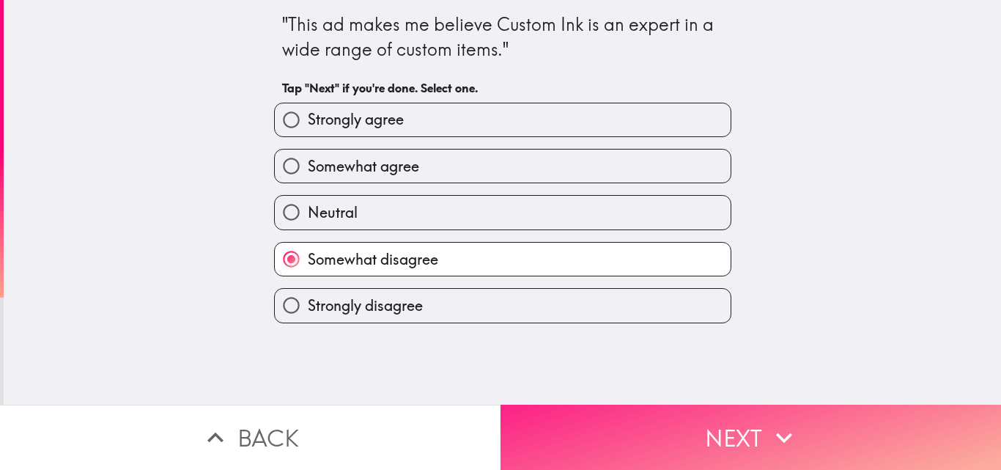
click at [701, 417] on button "Next" at bounding box center [751, 437] width 501 height 65
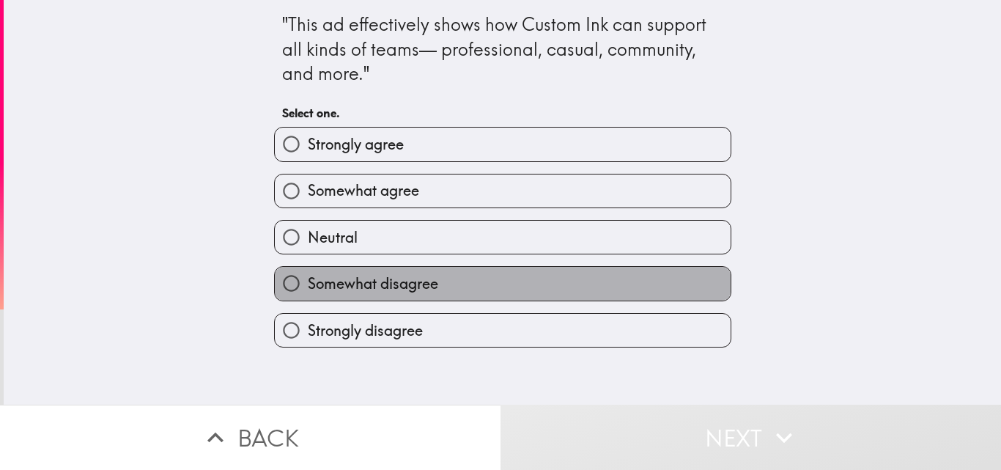
click at [522, 287] on label "Somewhat disagree" at bounding box center [503, 283] width 456 height 33
click at [308, 287] on input "Somewhat disagree" at bounding box center [291, 283] width 33 height 33
radio input "true"
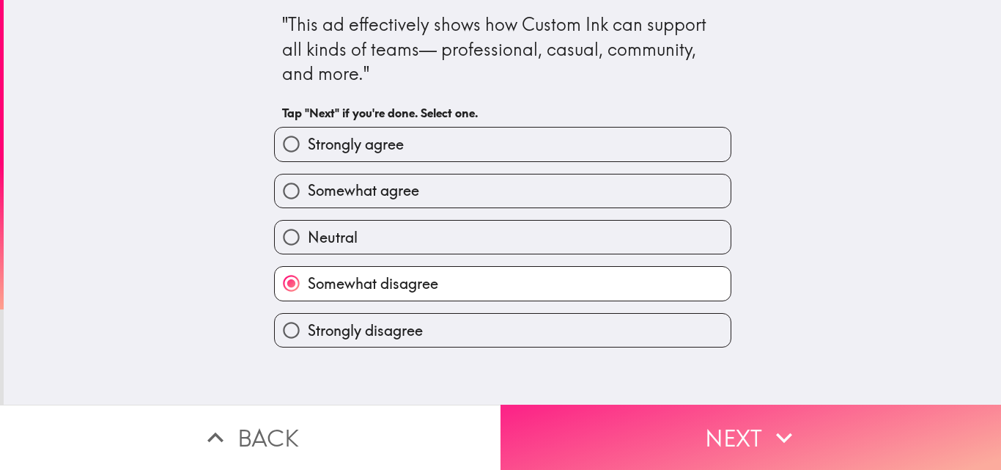
click at [743, 427] on button "Next" at bounding box center [751, 437] width 501 height 65
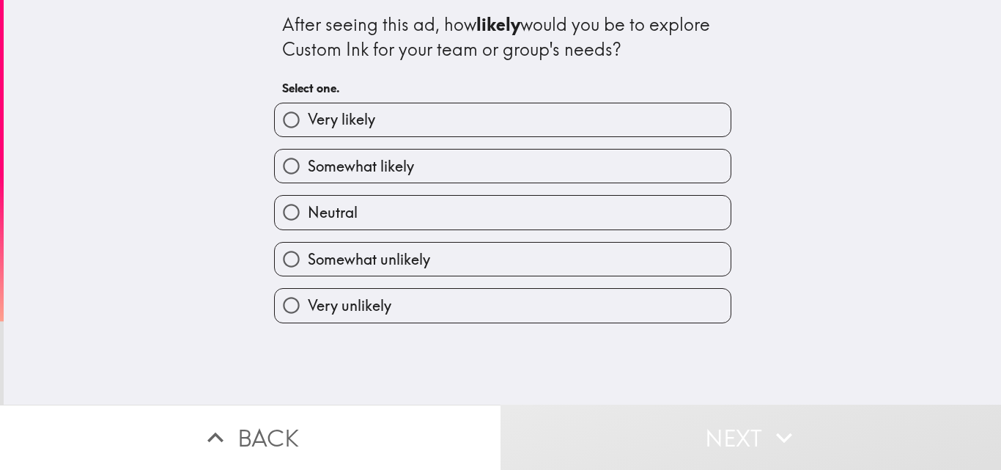
click at [565, 257] on label "Somewhat unlikely" at bounding box center [503, 259] width 456 height 33
click at [308, 257] on input "Somewhat unlikely" at bounding box center [291, 259] width 33 height 33
radio input "true"
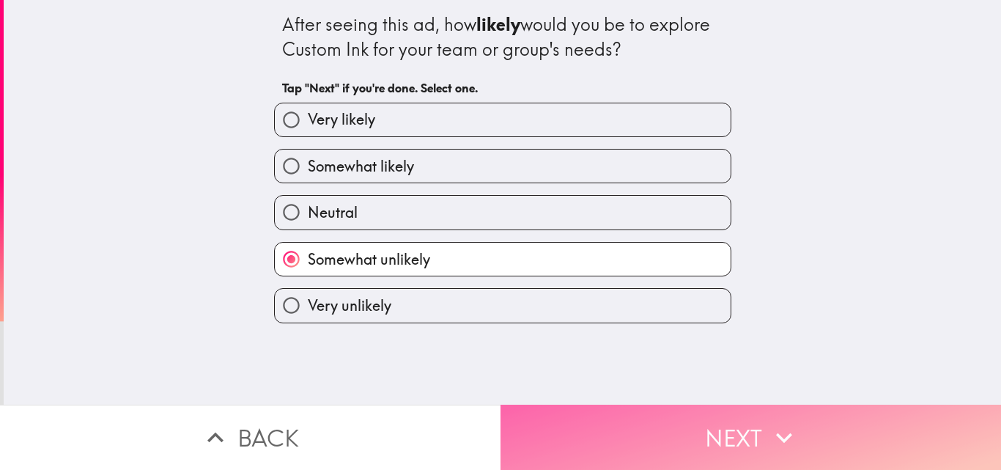
click at [705, 423] on button "Next" at bounding box center [751, 437] width 501 height 65
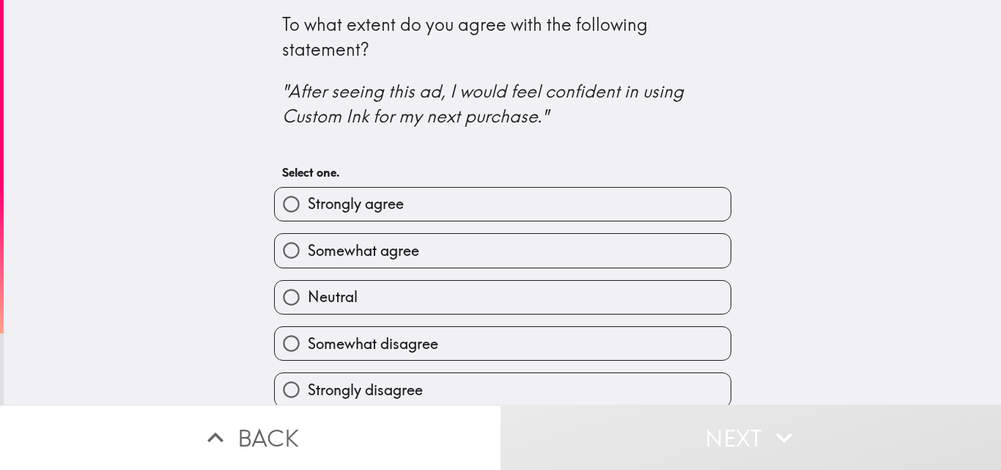
click at [597, 346] on label "Somewhat disagree" at bounding box center [503, 343] width 456 height 33
click at [308, 346] on input "Somewhat disagree" at bounding box center [291, 343] width 33 height 33
radio input "true"
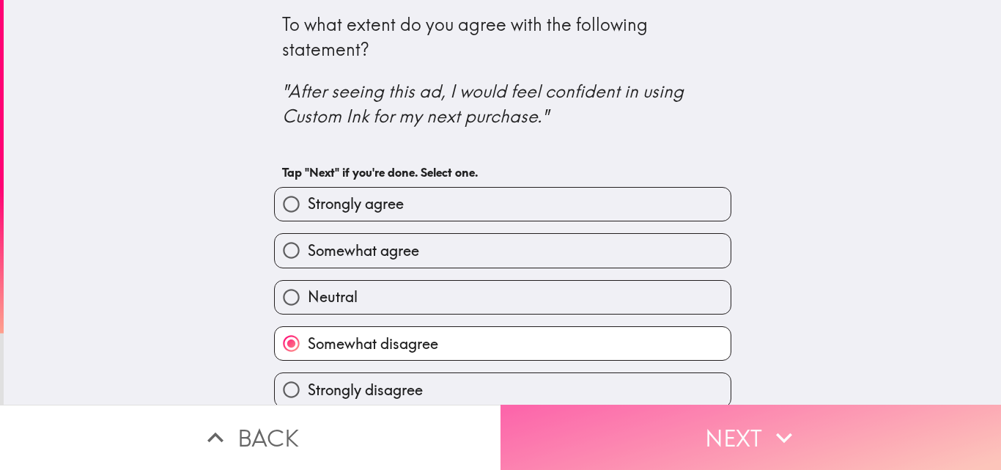
click at [723, 443] on button "Next" at bounding box center [751, 437] width 501 height 65
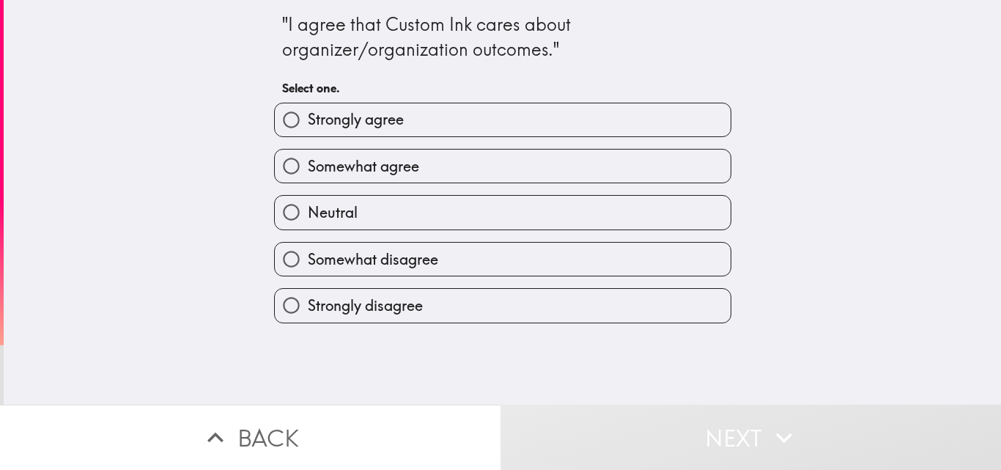
click at [575, 275] on label "Somewhat disagree" at bounding box center [503, 259] width 456 height 33
click at [308, 275] on input "Somewhat disagree" at bounding box center [291, 259] width 33 height 33
radio input "true"
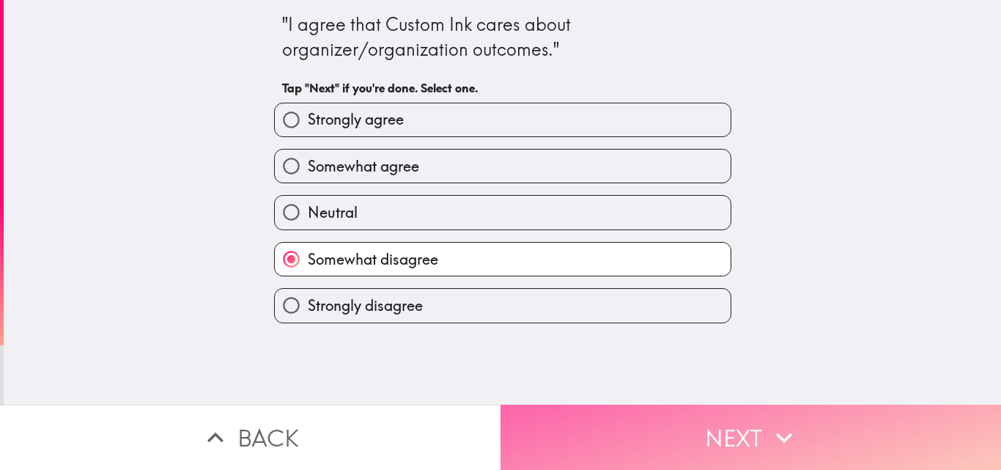
click at [696, 424] on button "Next" at bounding box center [751, 437] width 501 height 65
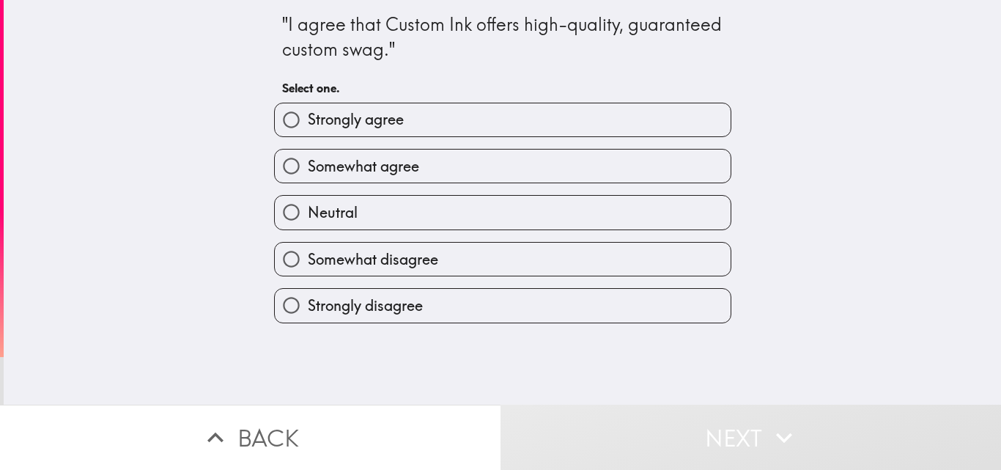
click at [581, 297] on label "Strongly disagree" at bounding box center [503, 305] width 456 height 33
click at [308, 297] on input "Strongly disagree" at bounding box center [291, 305] width 33 height 33
radio input "true"
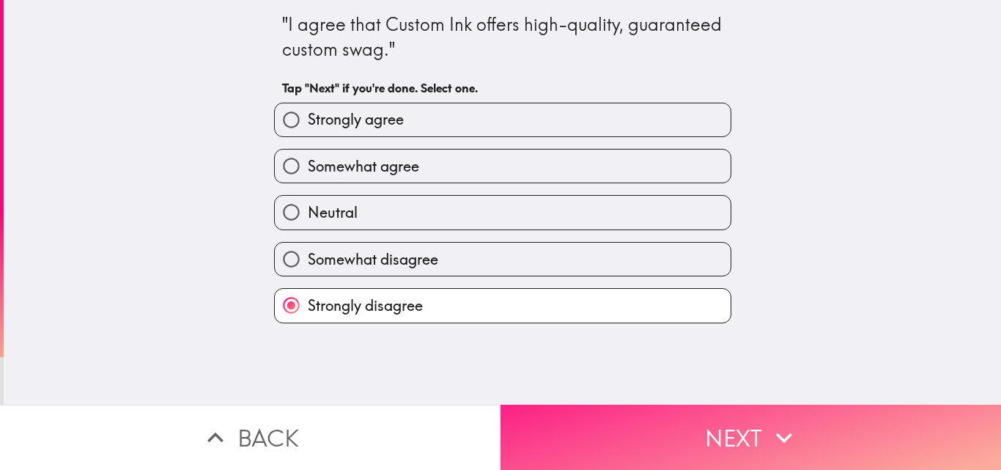
click at [660, 427] on button "Next" at bounding box center [751, 437] width 501 height 65
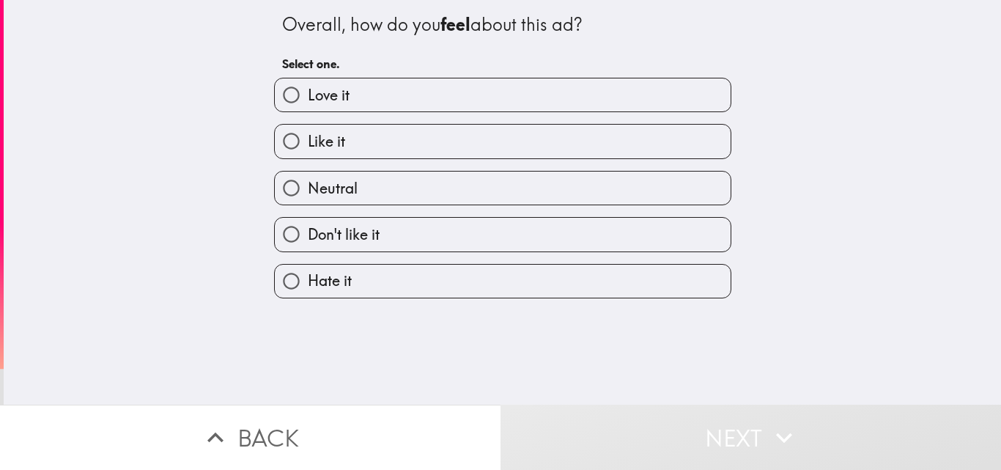
click at [488, 189] on label "Neutral" at bounding box center [503, 188] width 456 height 33
click at [308, 189] on input "Neutral" at bounding box center [291, 188] width 33 height 33
radio input "true"
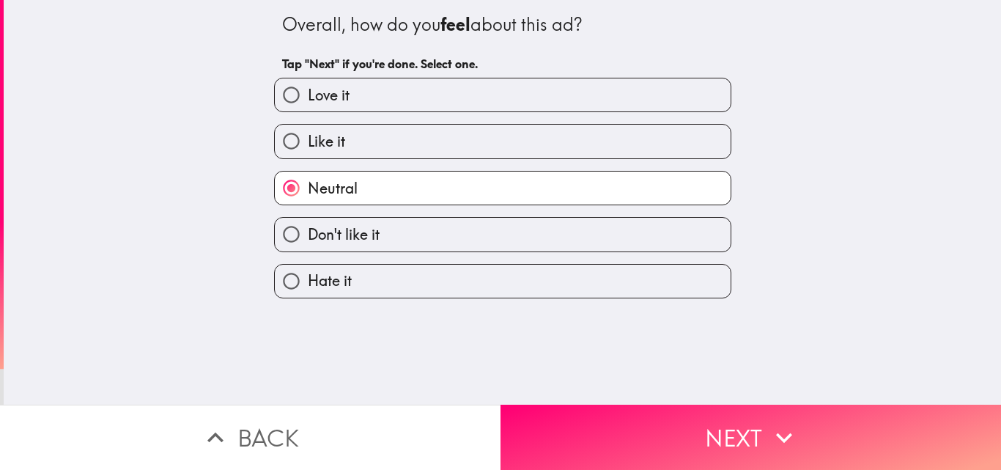
click at [545, 244] on label "Don't like it" at bounding box center [503, 234] width 456 height 33
click at [308, 244] on input "Don't like it" at bounding box center [291, 234] width 33 height 33
radio input "true"
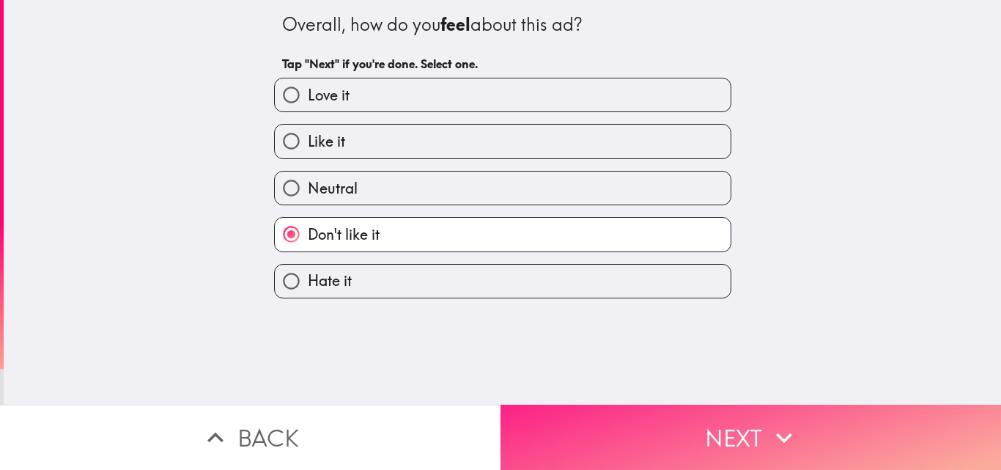
click at [660, 407] on button "Next" at bounding box center [751, 437] width 501 height 65
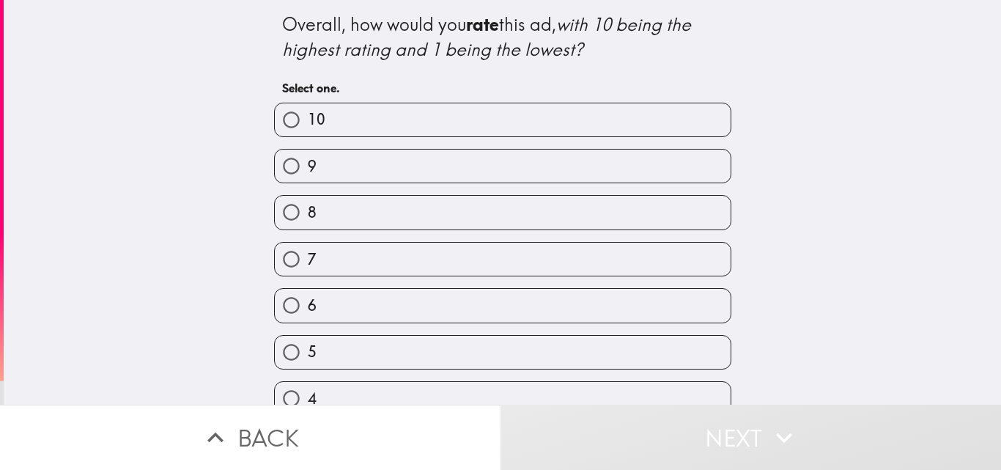
click at [544, 363] on label "5" at bounding box center [503, 352] width 456 height 33
click at [308, 363] on input "5" at bounding box center [291, 352] width 33 height 33
radio input "true"
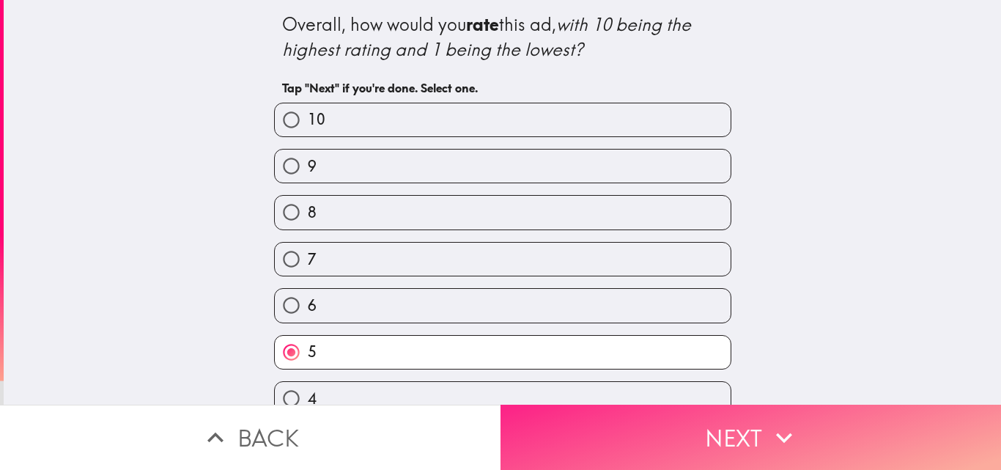
click at [684, 443] on button "Next" at bounding box center [751, 437] width 501 height 65
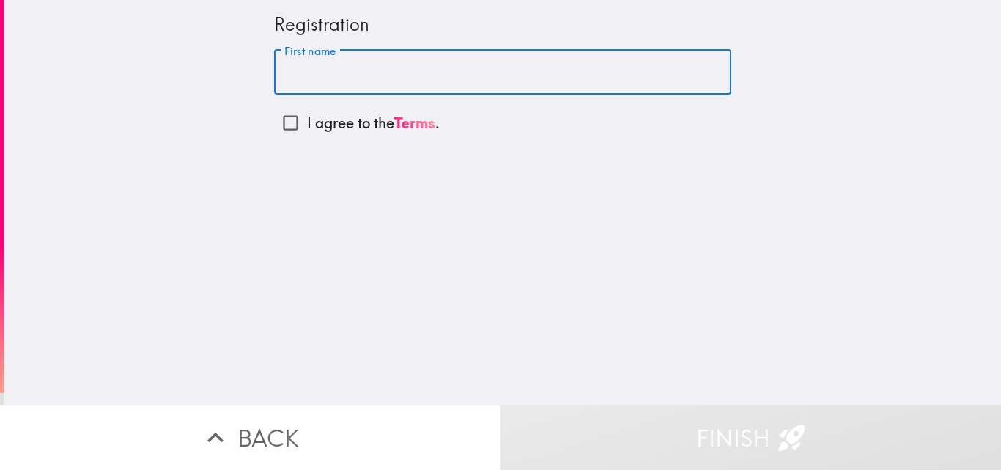
click at [364, 86] on input "First name" at bounding box center [502, 72] width 457 height 45
type input "jklo"
click at [281, 118] on input "I agree to the Terms ." at bounding box center [290, 122] width 33 height 33
checkbox input "true"
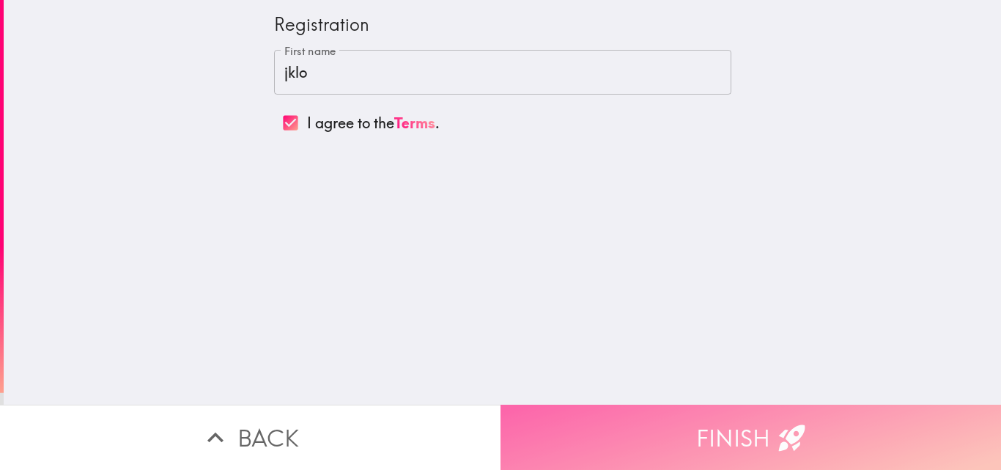
click at [681, 430] on button "Finish" at bounding box center [751, 437] width 501 height 65
